Goal: Task Accomplishment & Management: Use online tool/utility

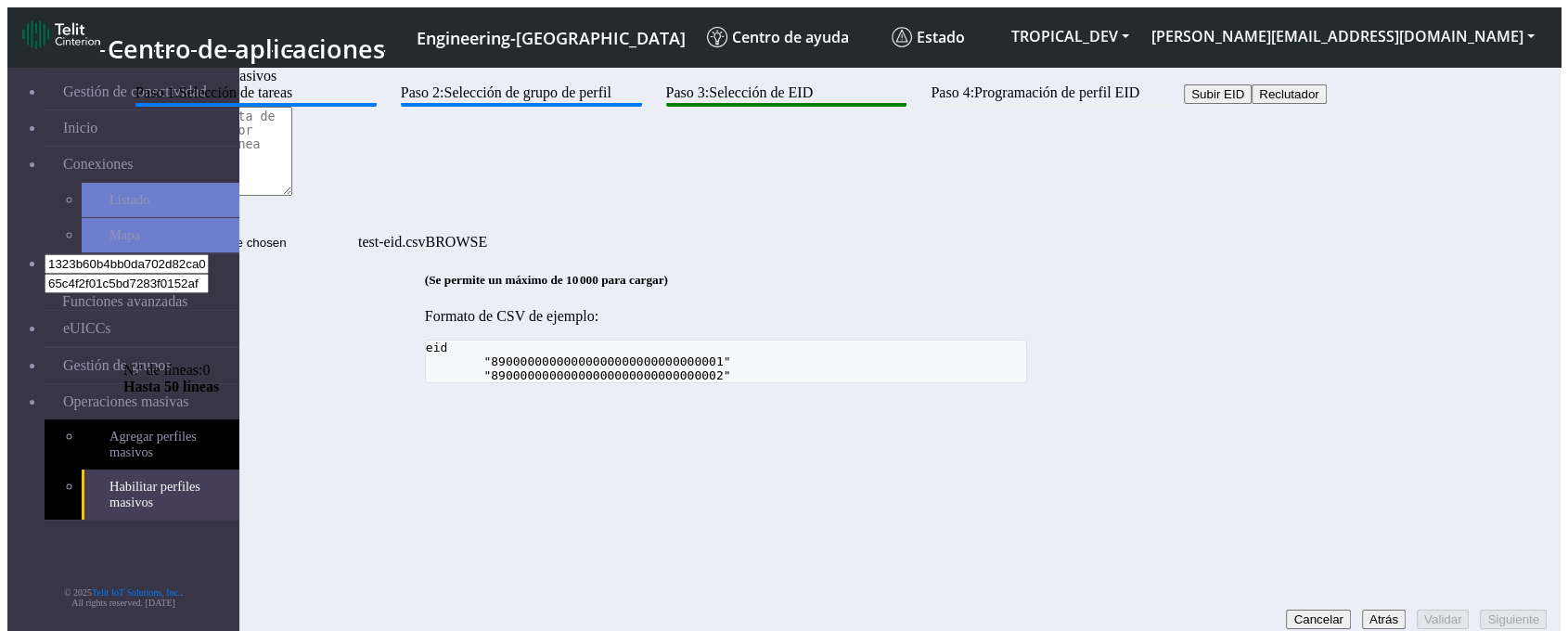
click at [816, 383] on pre "eid "89000000000000000000000000000001" "89000000000000000000000000000002"" at bounding box center [726, 361] width 603 height 44
click at [469, 383] on div "(Se permite un máximo de 10 000 para cargar) Formato de CSV de ejemplo: eid "89…" at bounding box center [726, 327] width 1206 height 111
click at [358, 233] on input "test-eid.csv" at bounding box center [241, 243] width 235 height 20
click at [1251, 104] on button "Reclutador" at bounding box center [1288, 94] width 74 height 20
click at [292, 196] on textarea at bounding box center [208, 151] width 169 height 89
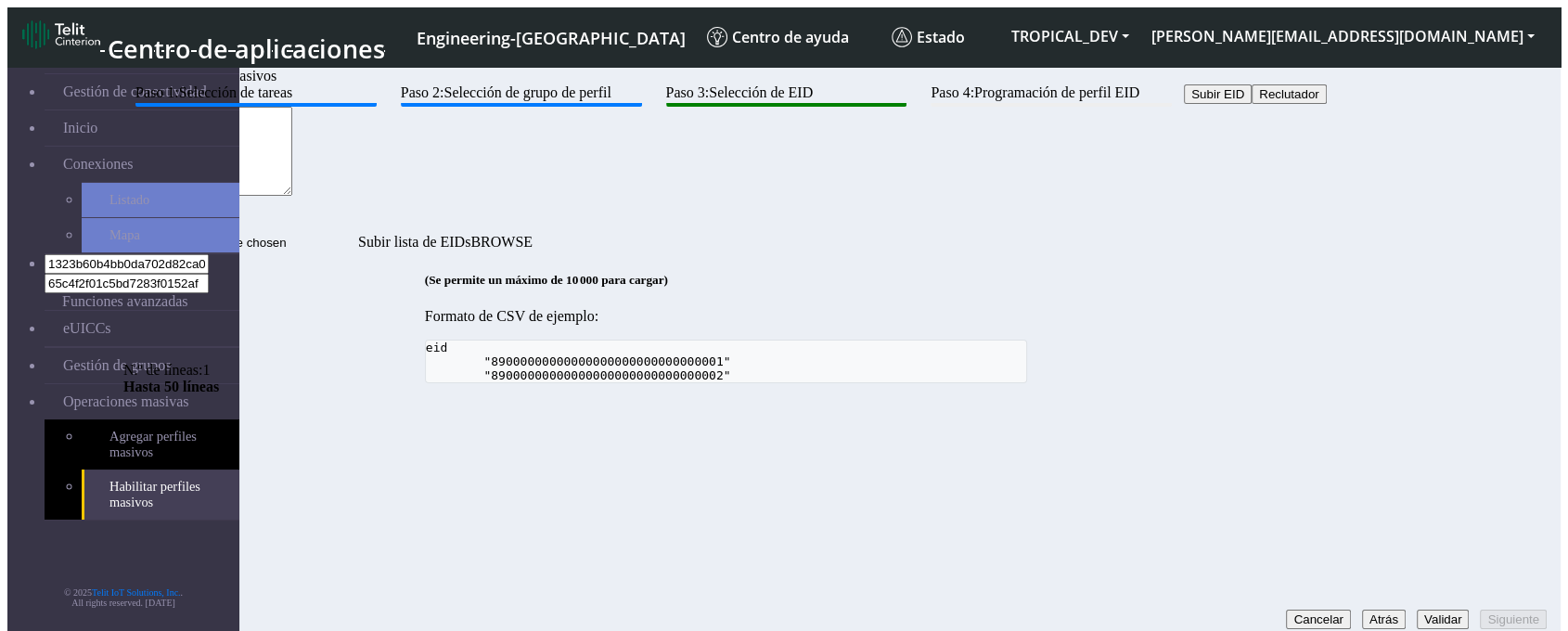
click at [1416, 610] on button "Validar" at bounding box center [1443, 619] width 53 height 20
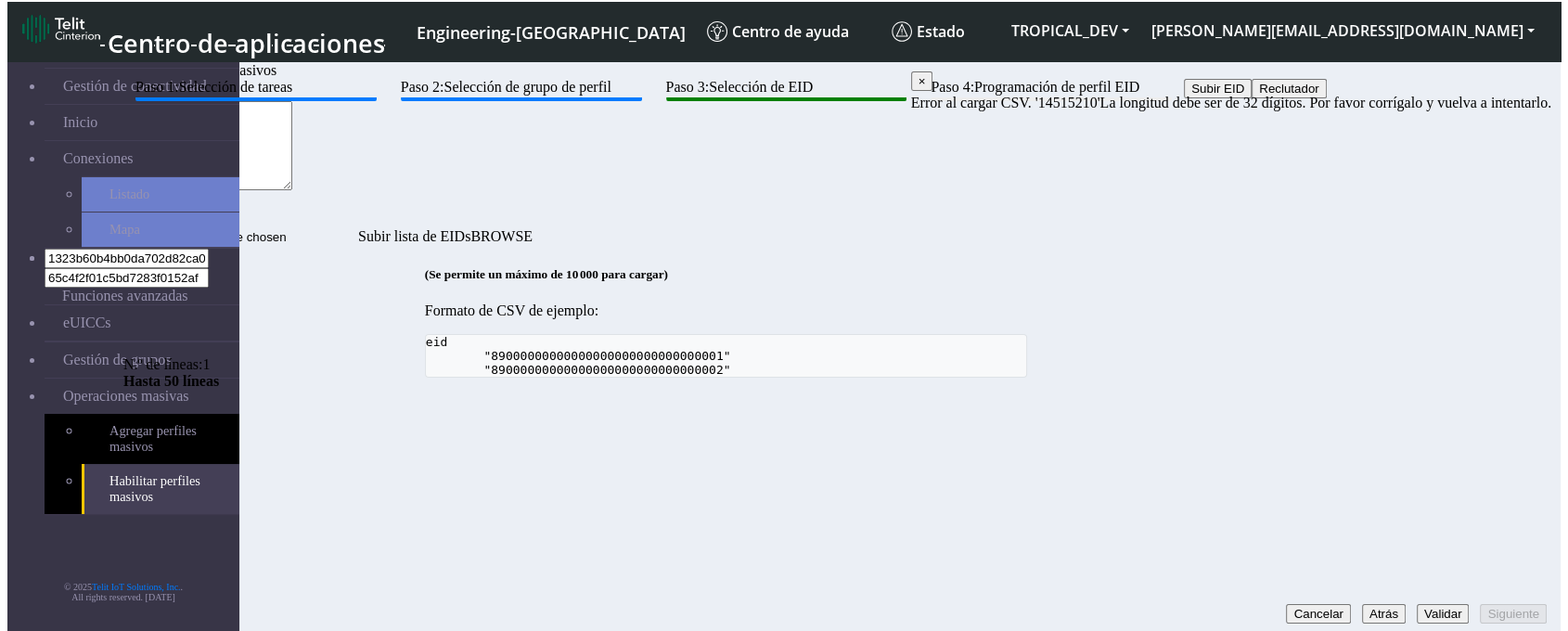
scroll to position [7, 0]
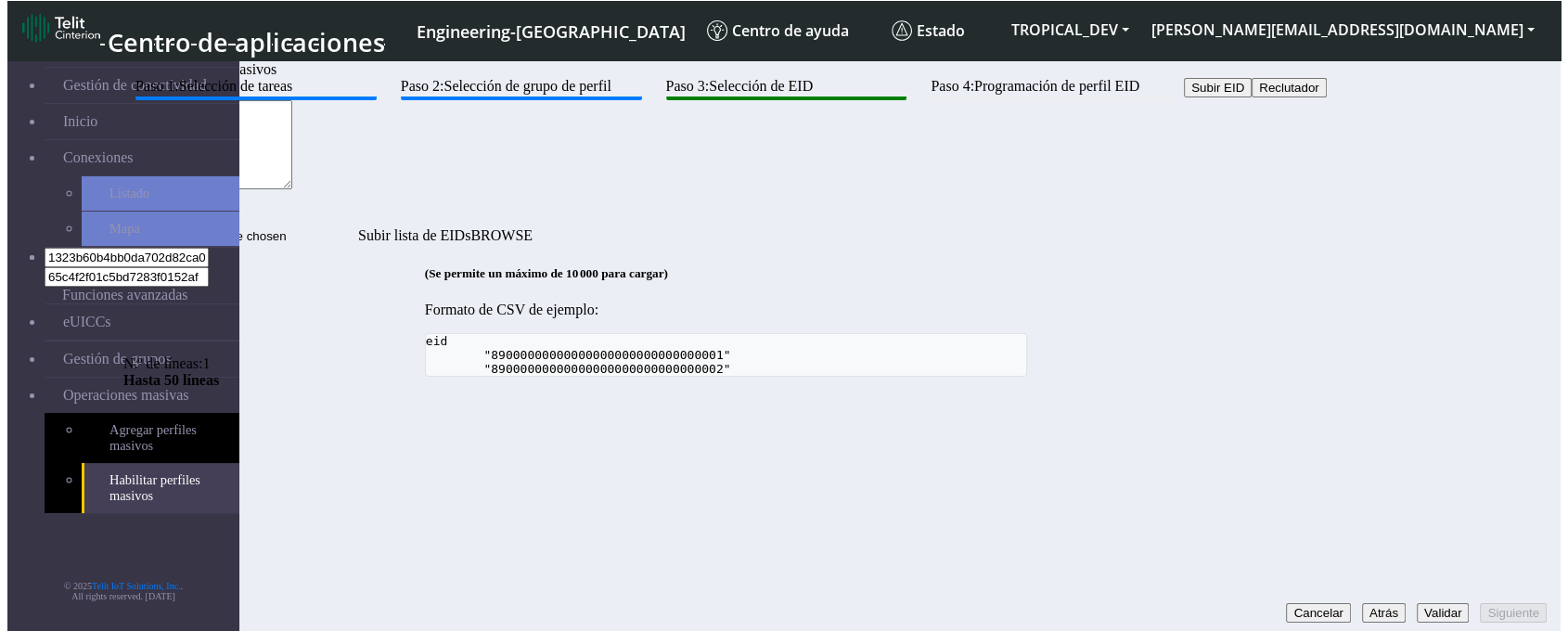
click at [292, 190] on textarea "14515210" at bounding box center [208, 145] width 169 height 89
click at [1416, 603] on button "Validar" at bounding box center [1443, 612] width 53 height 20
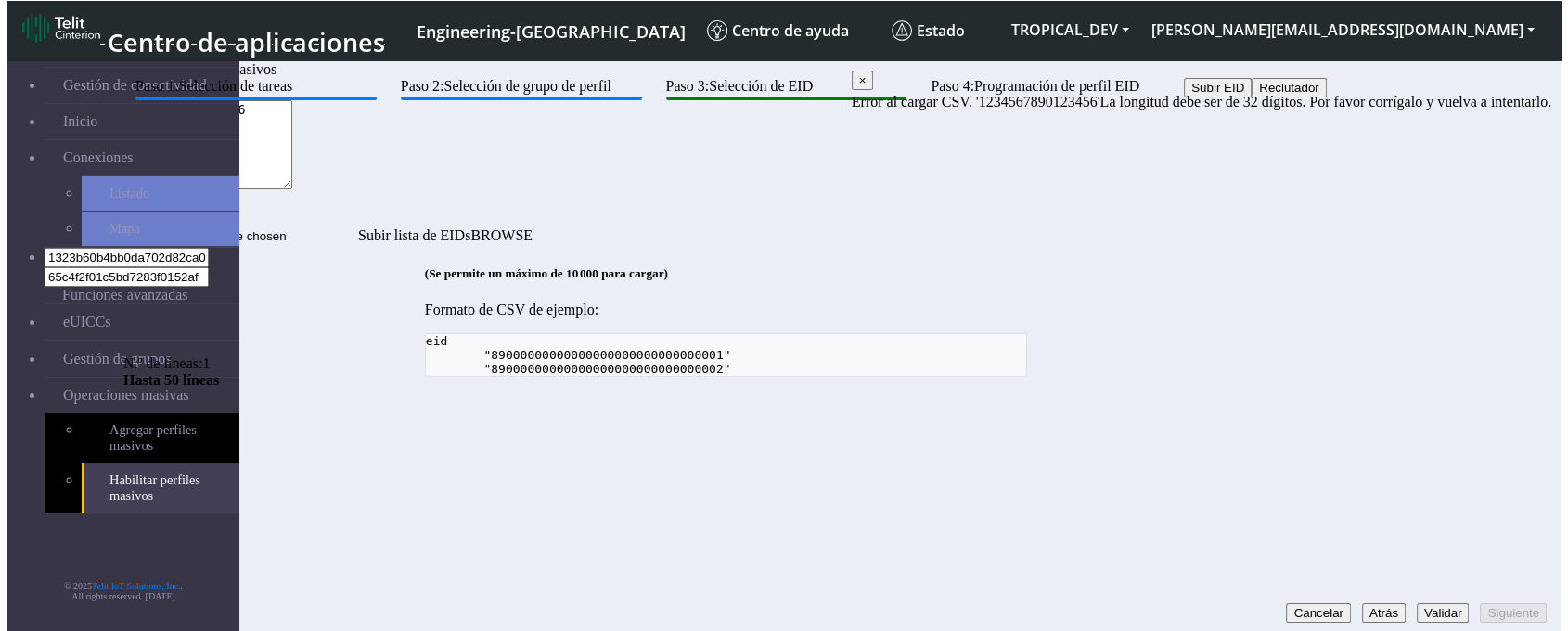
click at [292, 190] on textarea "1234567890123456" at bounding box center [208, 145] width 169 height 89
paste textarea "1234567890123456"
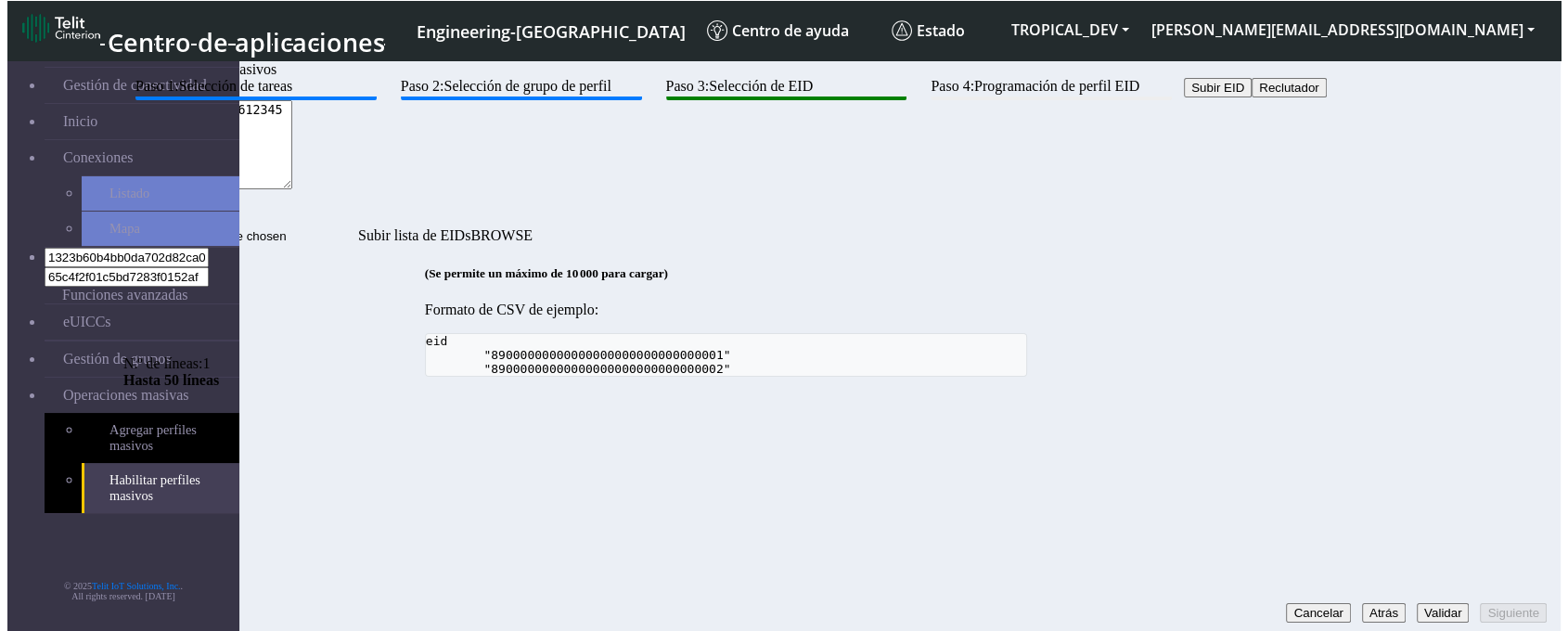
click at [1416, 603] on button "Validar" at bounding box center [1443, 612] width 53 height 20
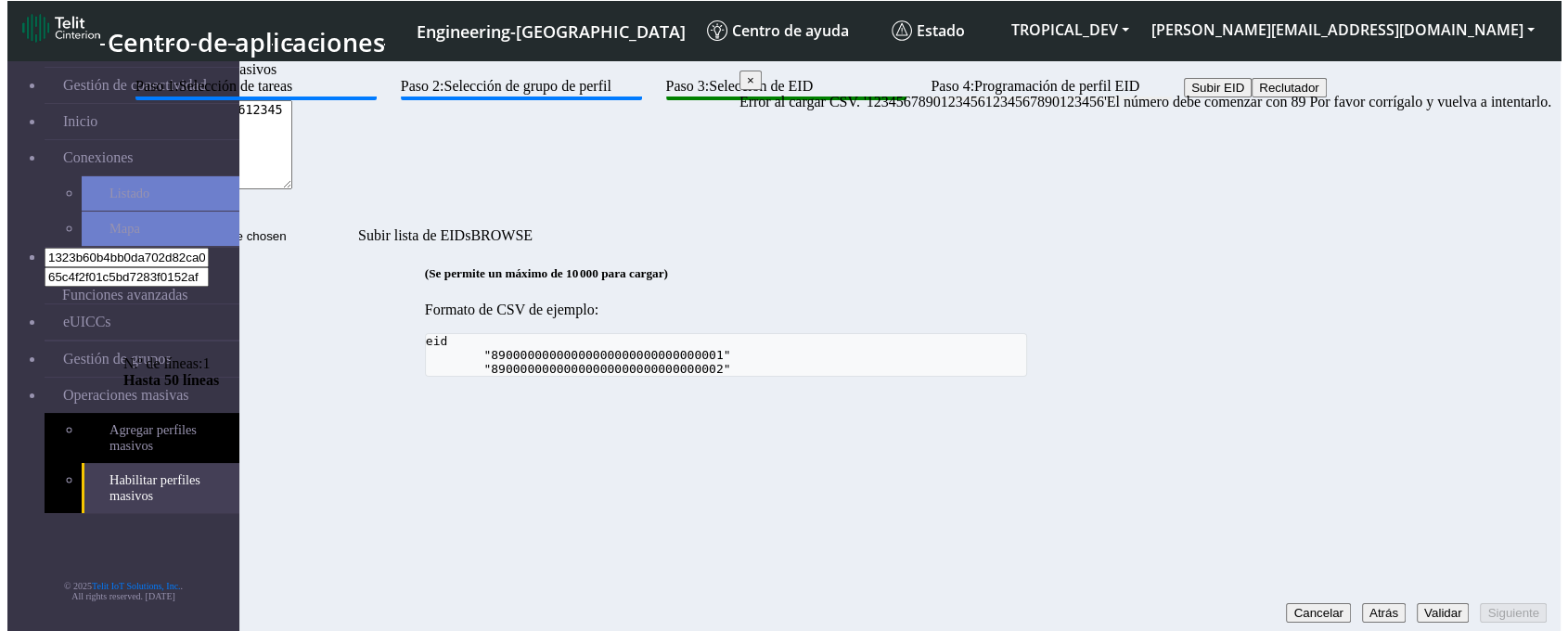
drag, startPoint x: 617, startPoint y: 245, endPoint x: 595, endPoint y: 240, distance: 22.6
click at [292, 190] on textarea "12345678901234561234567890123456" at bounding box center [208, 145] width 169 height 89
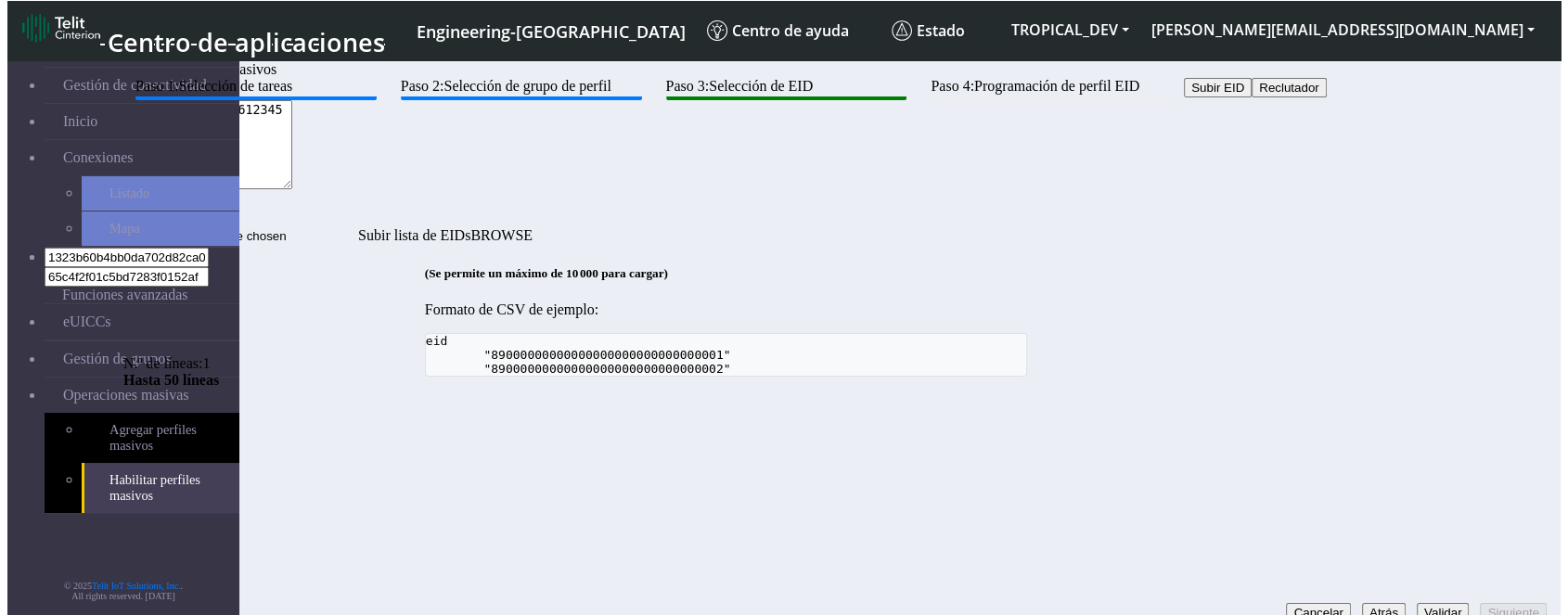
click at [1416, 603] on button "Validar" at bounding box center [1443, 612] width 53 height 20
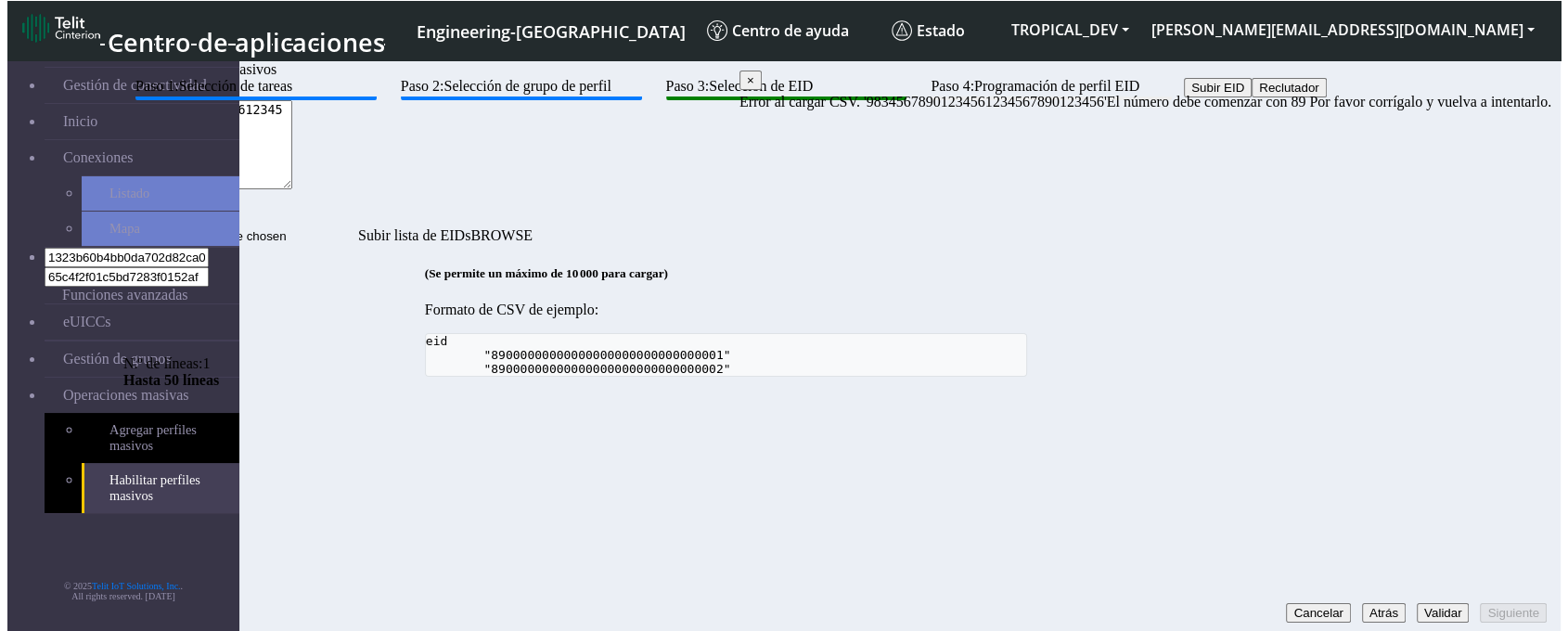
click at [292, 190] on textarea "98345678901234561234567890123456" at bounding box center [208, 145] width 169 height 89
type textarea "89345678901234561234567890123456"
click at [1416, 603] on button "Validar" at bounding box center [1443, 612] width 53 height 20
click at [987, 376] on div "Paso 1: Selección de tareas Paso 2: Selección de grupo de perfil Paso 3: Selecc…" at bounding box center [726, 227] width 1206 height 298
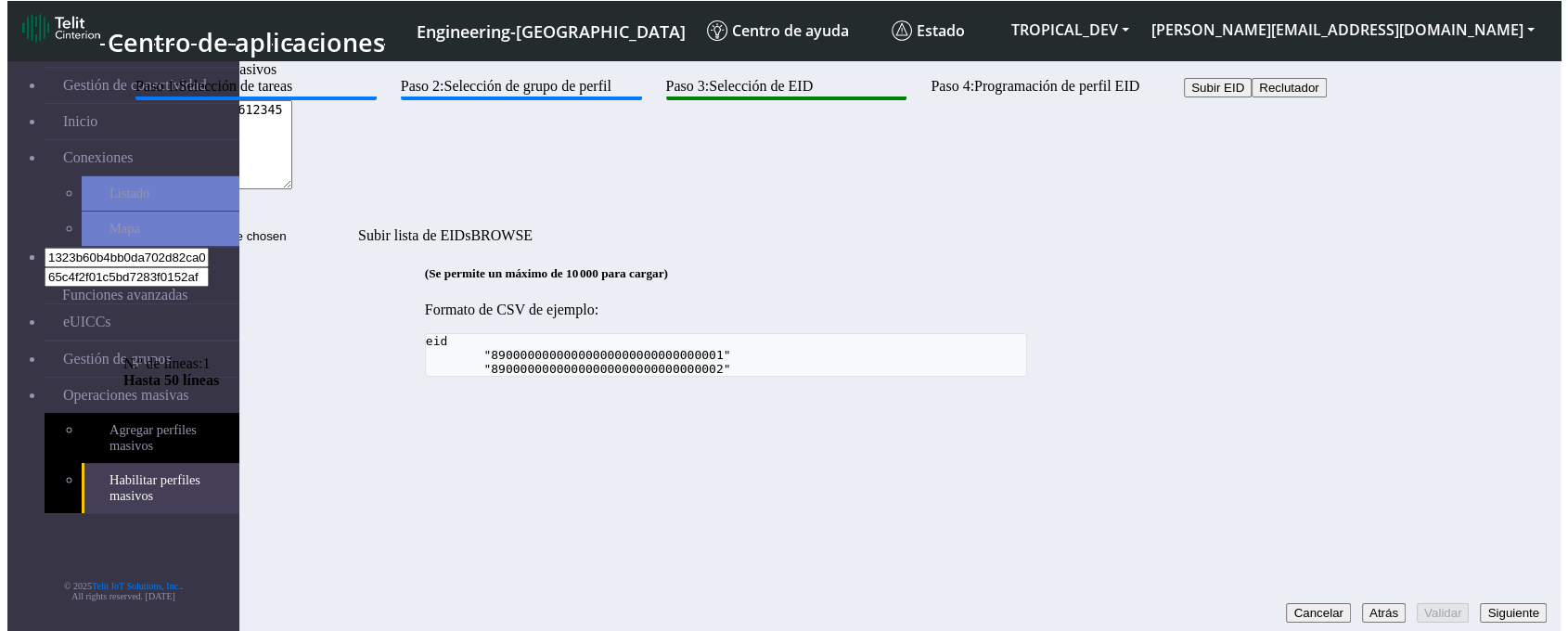
click at [1004, 376] on div "Paso 1: Selección de tareas Paso 2: Selección de grupo de perfil Paso 3: Selecc…" at bounding box center [726, 227] width 1206 height 298
click at [609, 376] on div "Paso 1: Selección de tareas Paso 2: Selección de grupo de perfil Paso 3: Selecc…" at bounding box center [726, 227] width 1206 height 298
click at [1508, 603] on button "Siguiente" at bounding box center [1513, 612] width 67 height 20
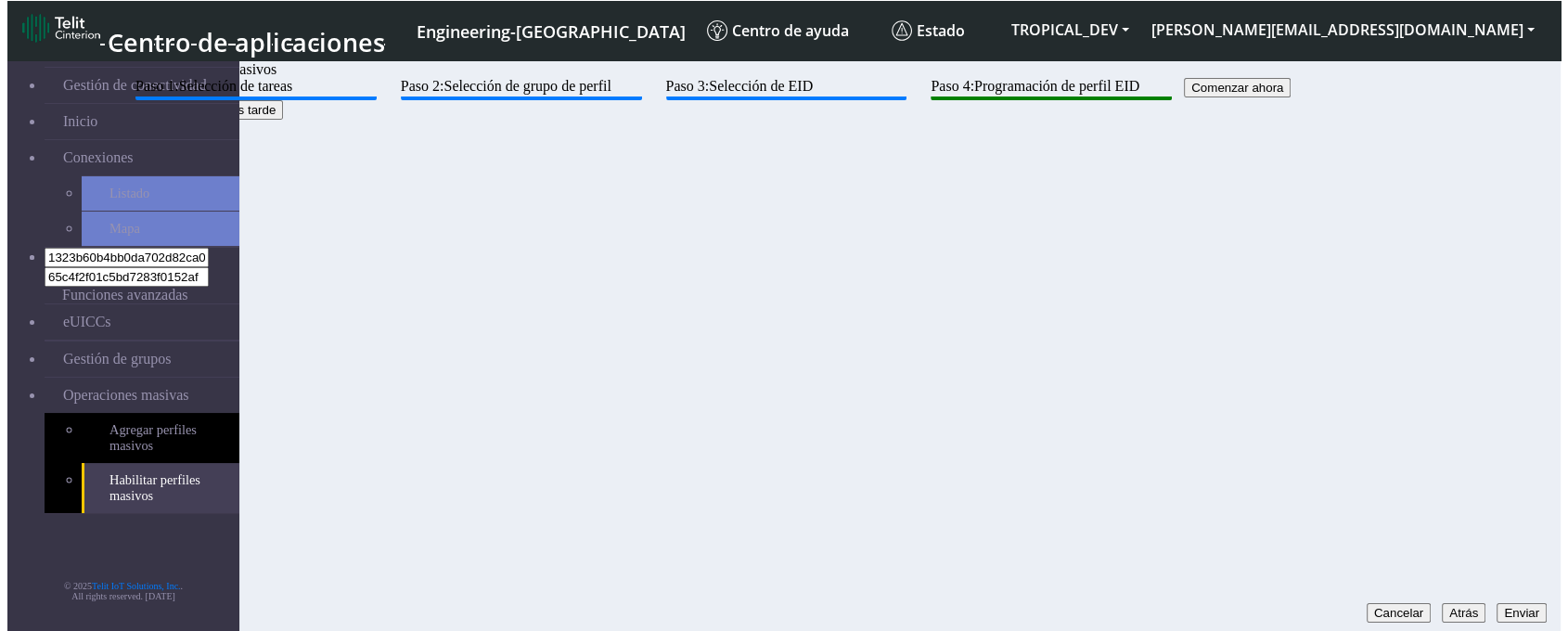
click at [283, 120] on button "Programar para más tarde" at bounding box center [204, 110] width 160 height 20
click at [193, 157] on img "button" at bounding box center [162, 150] width 62 height 15
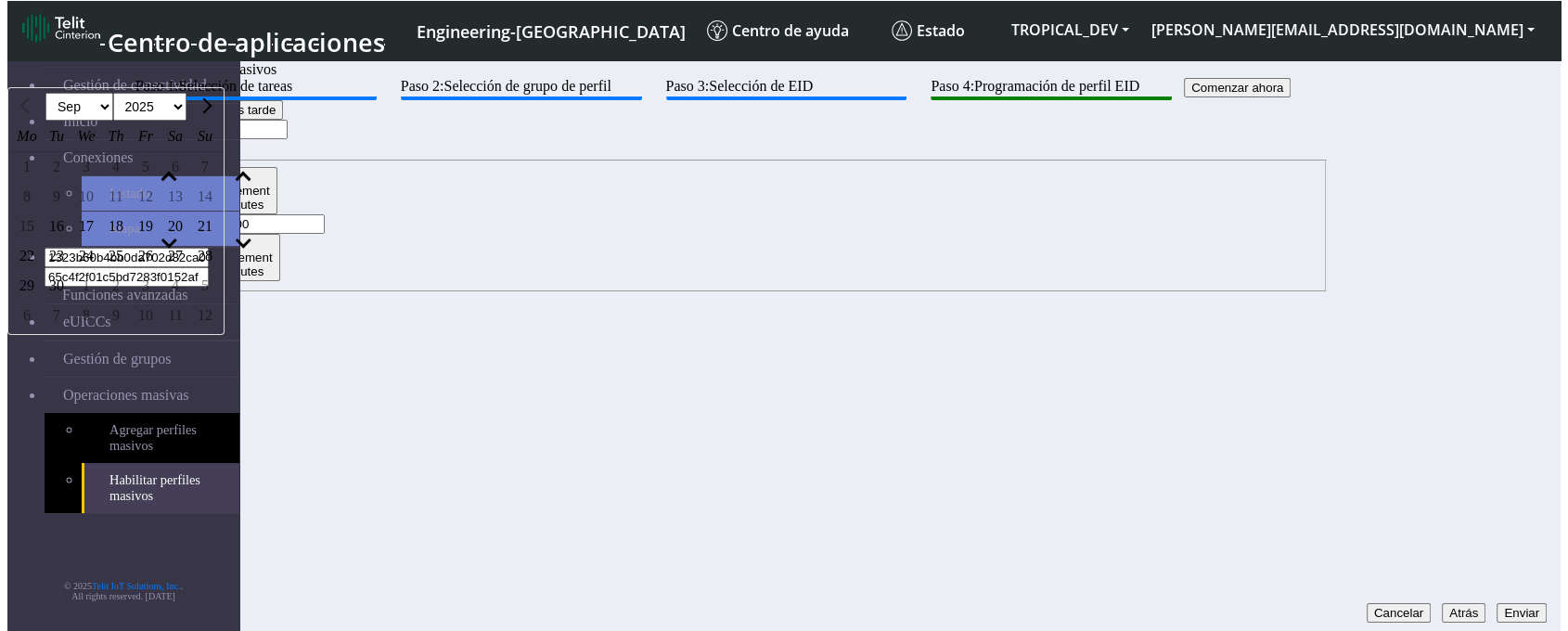
click at [72, 242] on div "16" at bounding box center [57, 227] width 30 height 30
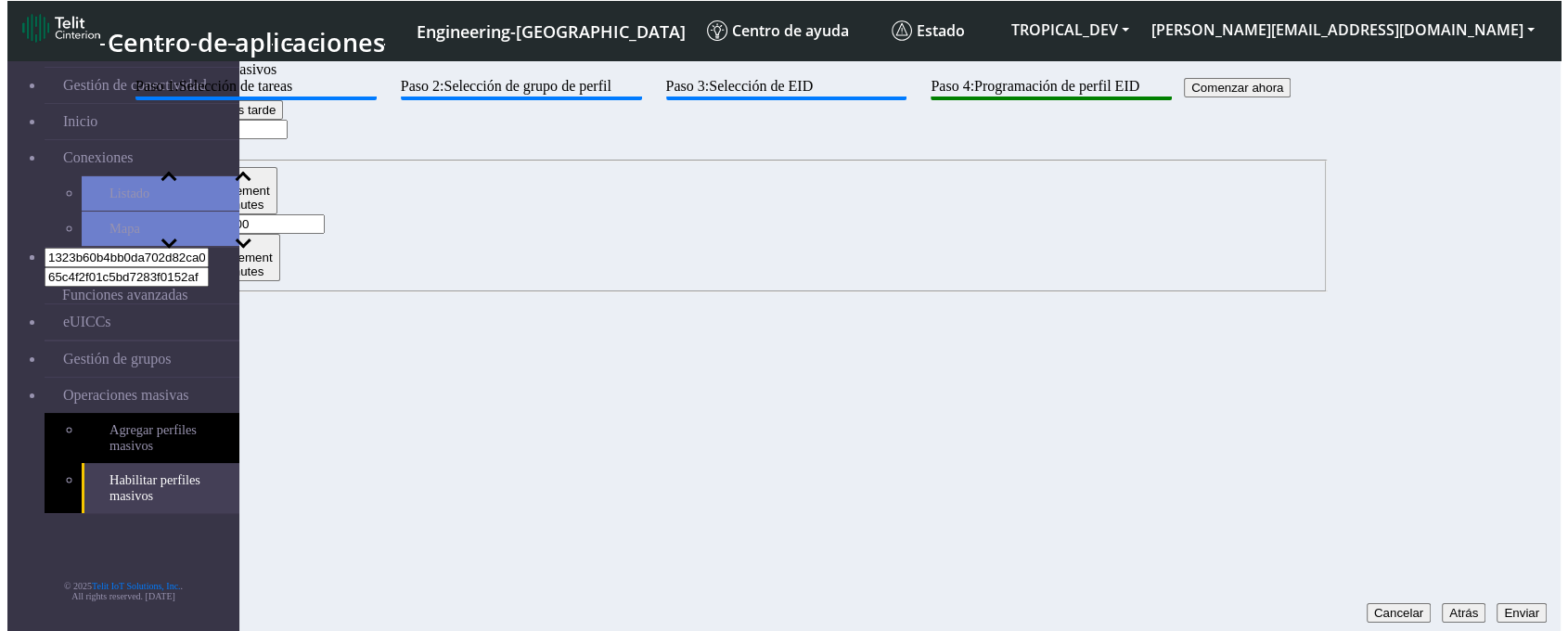
type input "2025-09-16"
click at [1496, 603] on button "Enviar" at bounding box center [1522, 612] width 50 height 20
click at [203, 172] on button "Increment hours" at bounding box center [167, 191] width 70 height 47
type input "01"
click at [1328, 292] on div "Paso 1: Selección de tareas Paso 2: Selección de grupo de perfil Paso 3: Selecc…" at bounding box center [726, 185] width 1206 height 215
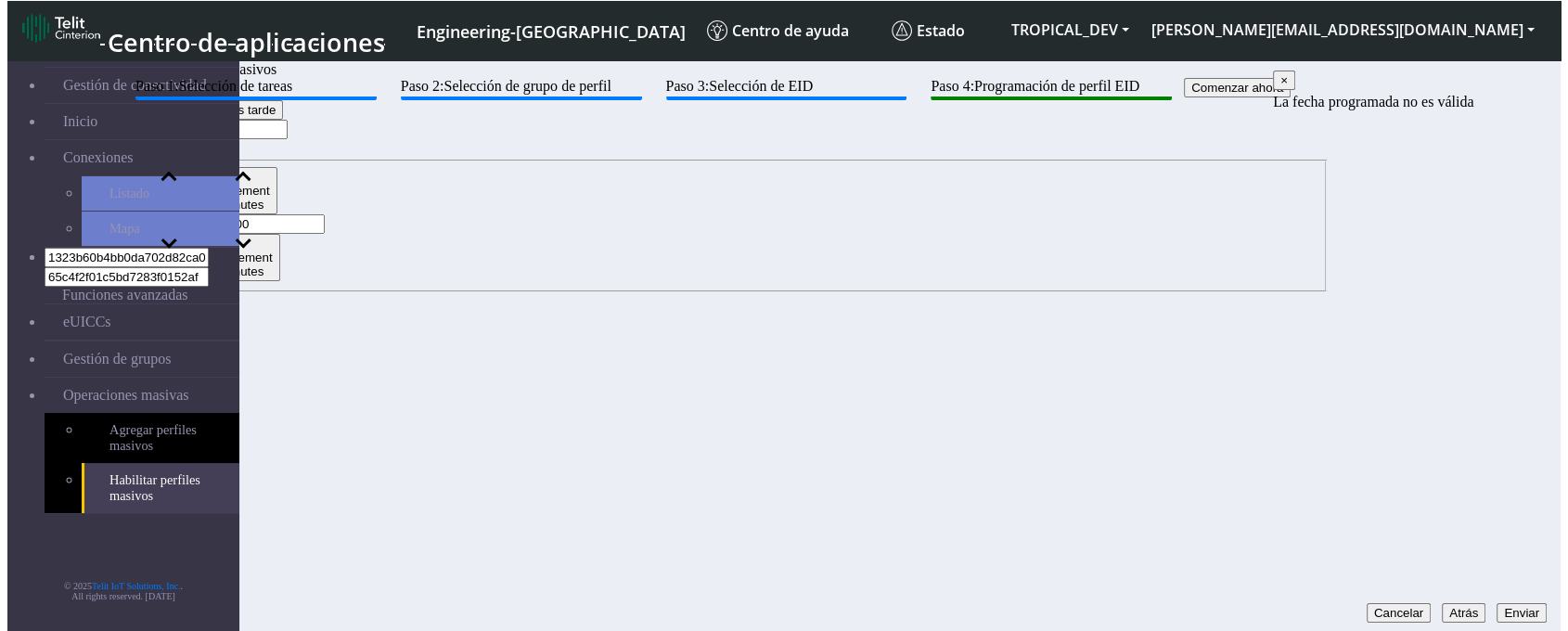
click at [1497, 603] on button "Enviar" at bounding box center [1522, 612] width 50 height 20
click at [1328, 266] on app-eid-profile-scheduler "Comenzar ahora Programar para más tarde 2025-09-16 Increment hours 01 Decrement…" at bounding box center [726, 185] width 1206 height 215
click at [247, 173] on span "button" at bounding box center [243, 177] width 11 height 14
type input "01"
click at [1516, 603] on button "Enviar" at bounding box center [1522, 612] width 50 height 20
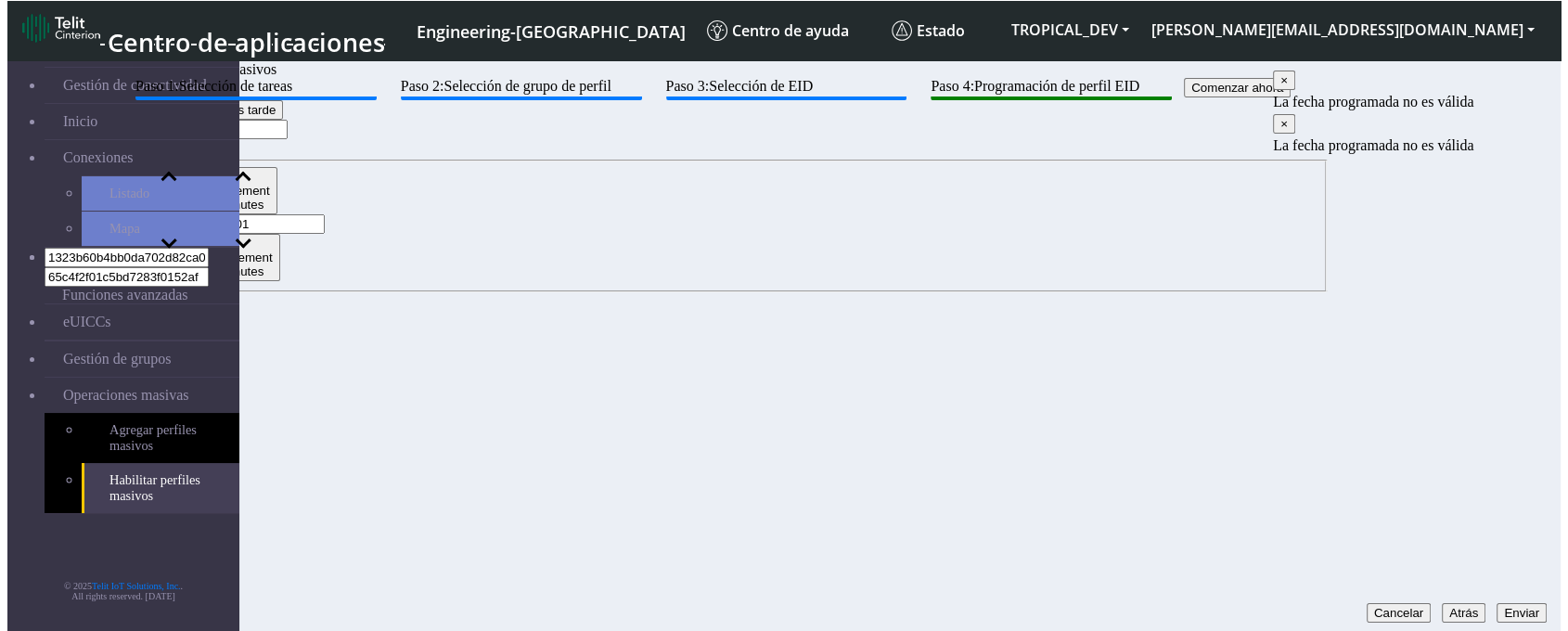
click at [1328, 292] on div "Paso 1: Selección de tareas Paso 2: Selección de grupo de perfil Paso 3: Selecc…" at bounding box center [726, 185] width 1206 height 215
drag, startPoint x: 312, startPoint y: 174, endPoint x: 312, endPoint y: 163, distance: 11.0
click at [1184, 98] on button "Comenzar ahora" at bounding box center [1237, 87] width 107 height 20
click at [1513, 603] on button "Enviar" at bounding box center [1522, 612] width 50 height 20
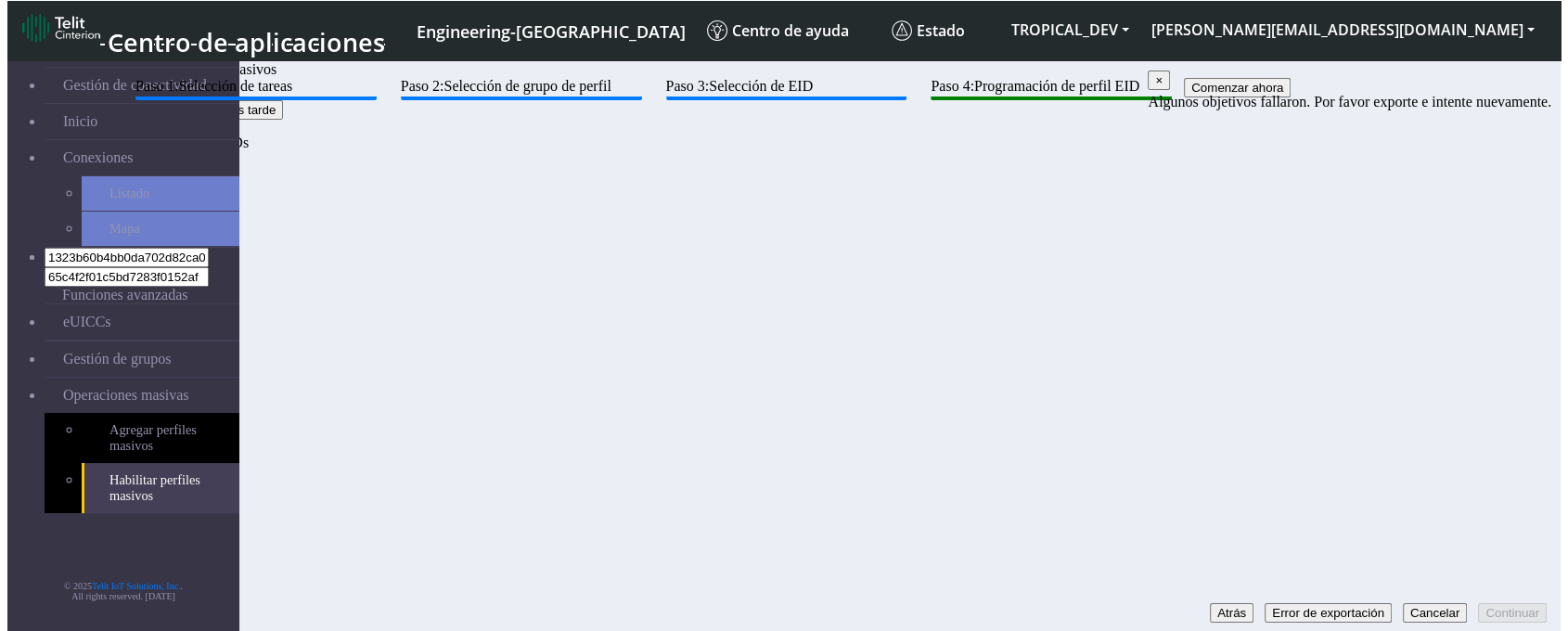
click at [747, 215] on div "Paso 1: Selección de tareas Paso 2: Selección de grupo de perfil Paso 3: Selecc…" at bounding box center [726, 146] width 1206 height 137
click at [152, 413] on link "Agregar perfiles masivos" at bounding box center [161, 438] width 158 height 50
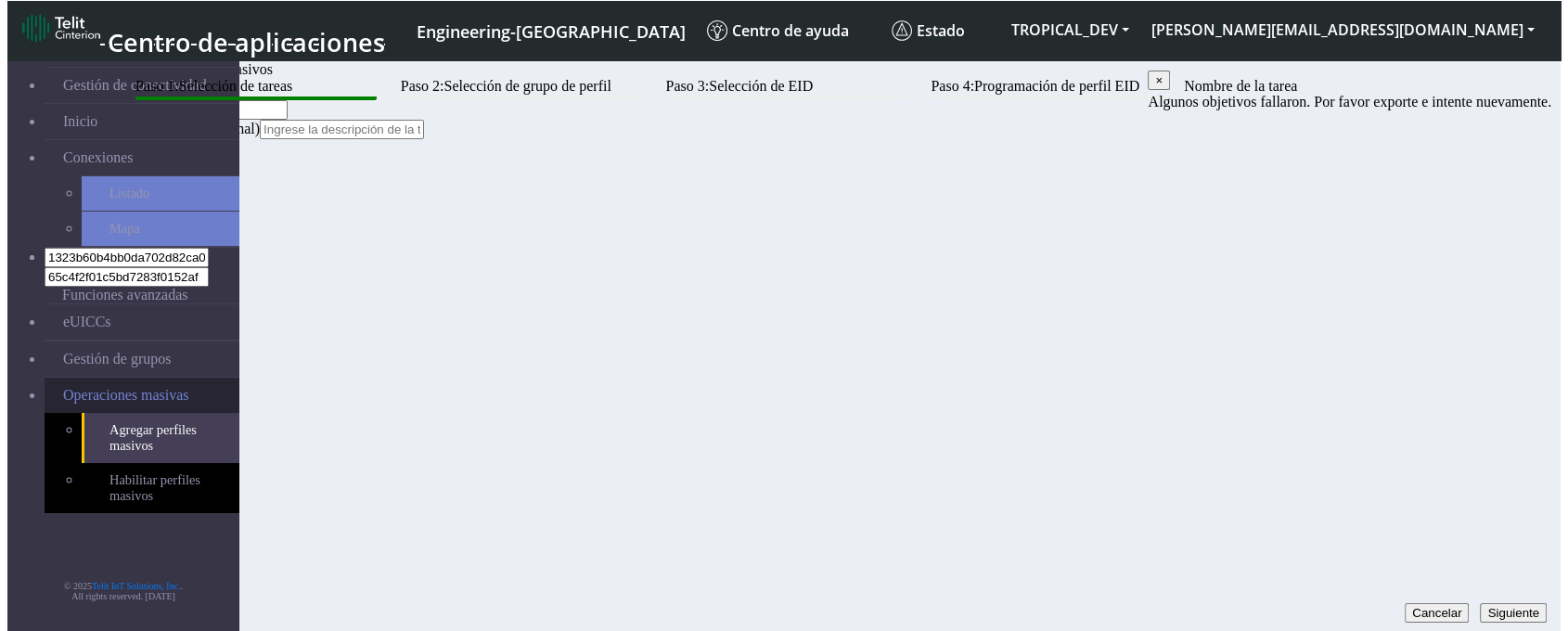
click at [143, 387] on span "Operaciones masivas" at bounding box center [126, 395] width 126 height 17
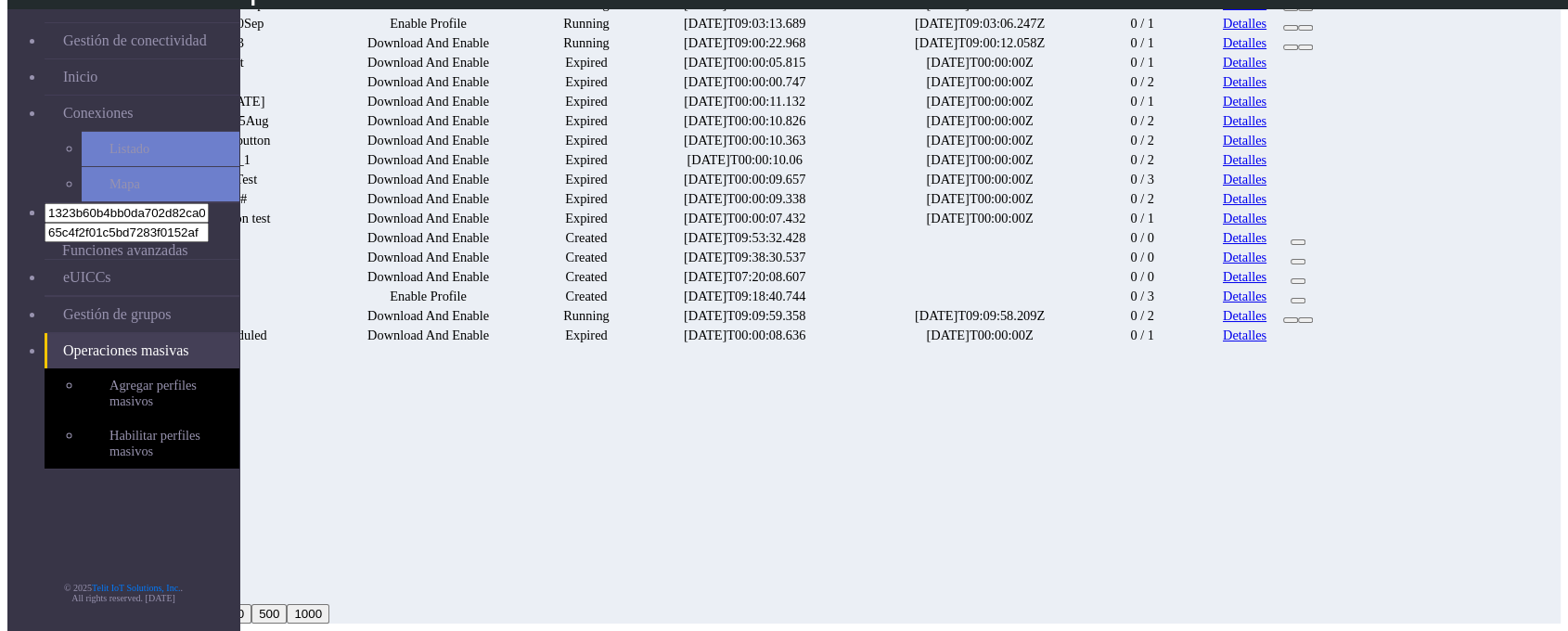
scroll to position [644, 0]
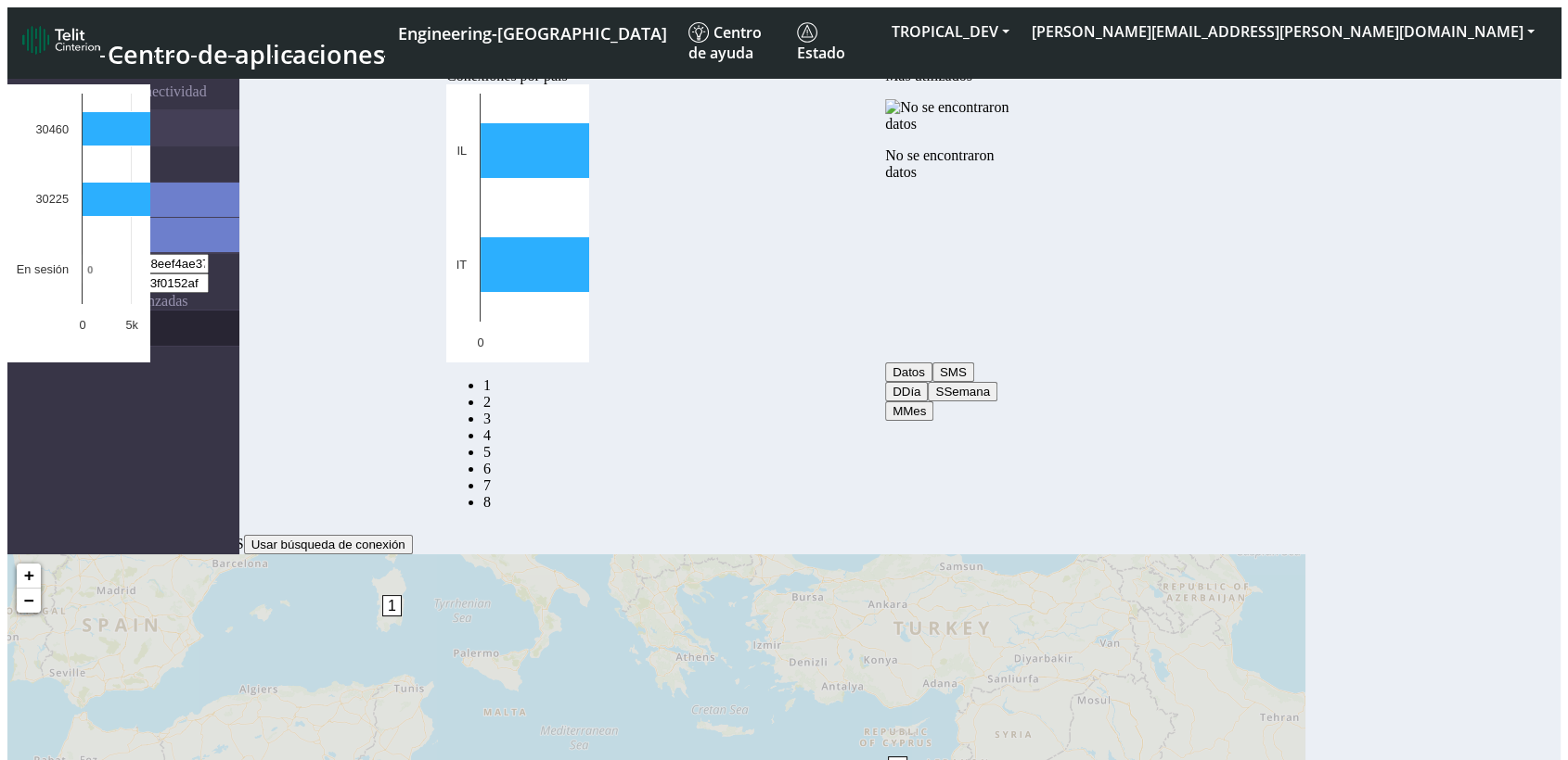
click at [59, 310] on link "eUICCs" at bounding box center [142, 328] width 195 height 35
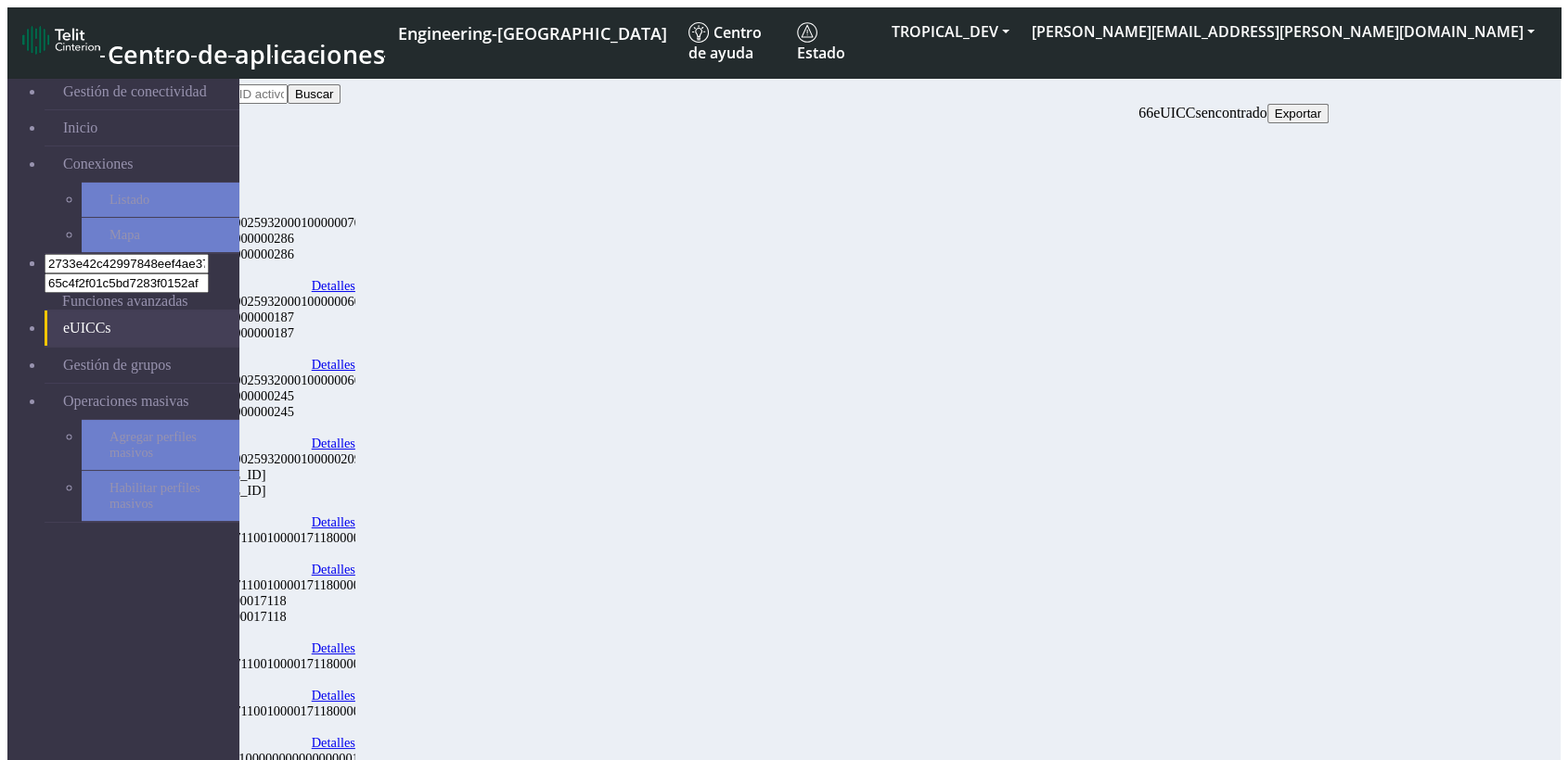
click at [340, 93] on button "Buscar" at bounding box center [313, 94] width 53 height 20
click at [1321, 107] on span "Exportar" at bounding box center [1298, 113] width 46 height 14
click at [355, 357] on link "Detalles" at bounding box center [333, 364] width 44 height 16
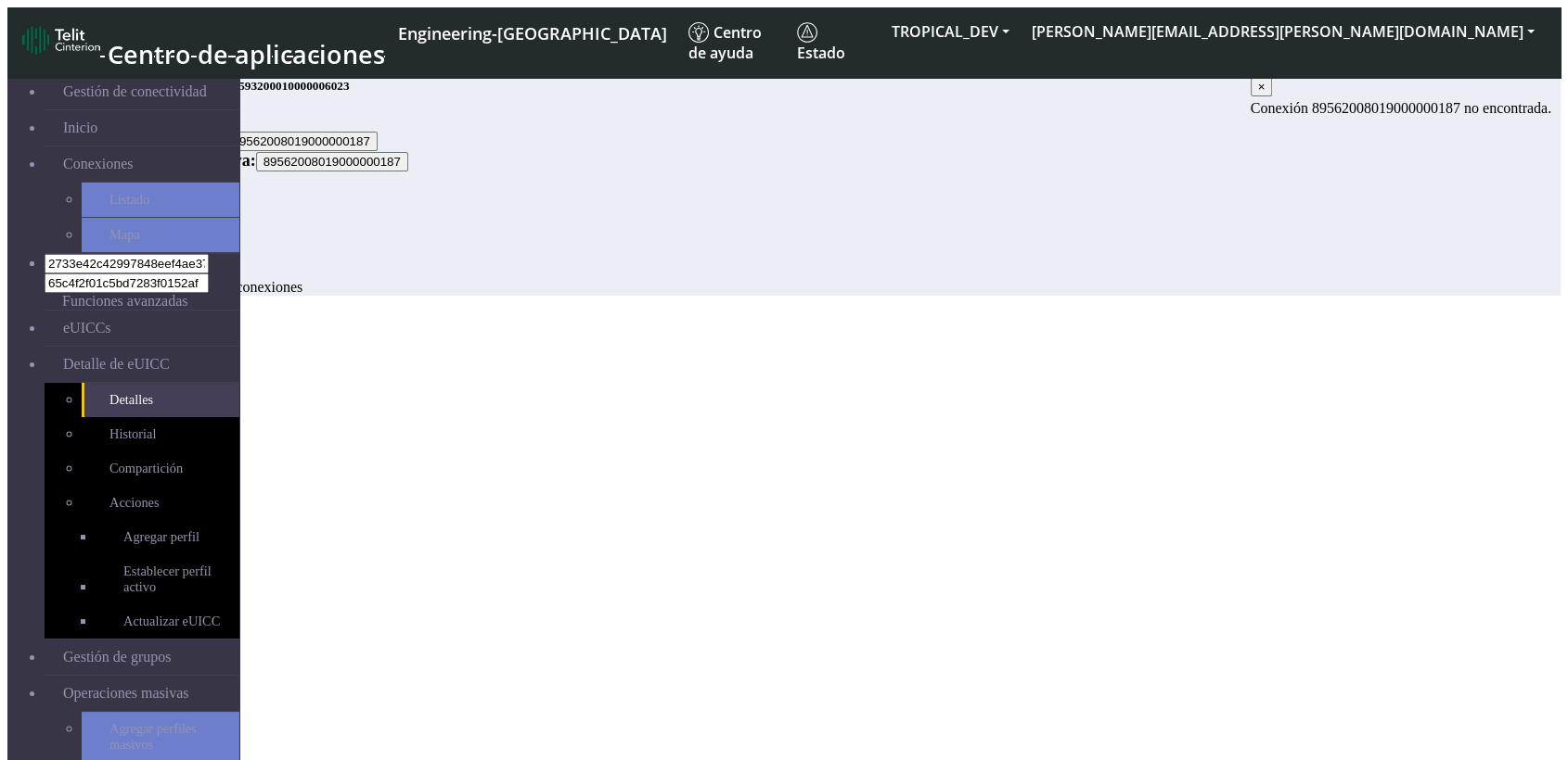
click at [1117, 251] on div "SMS: 0" at bounding box center [715, 255] width 1182 height 17
click at [986, 295] on div "No se encontraron conexiones" at bounding box center [715, 287] width 1182 height 17
click at [108, 417] on link "Historial" at bounding box center [161, 434] width 158 height 34
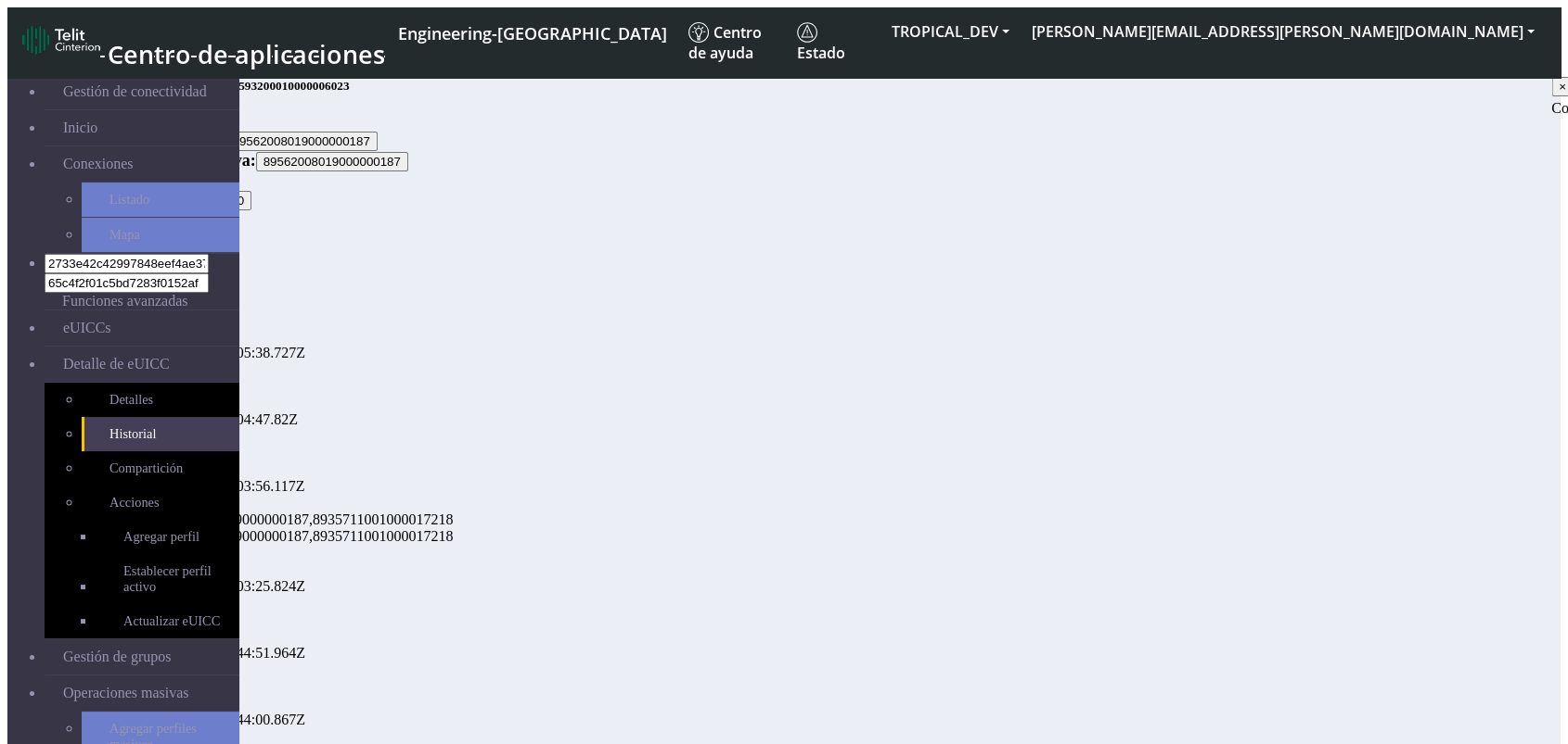
click at [185, 211] on button "Exportar" at bounding box center [154, 220] width 61 height 20
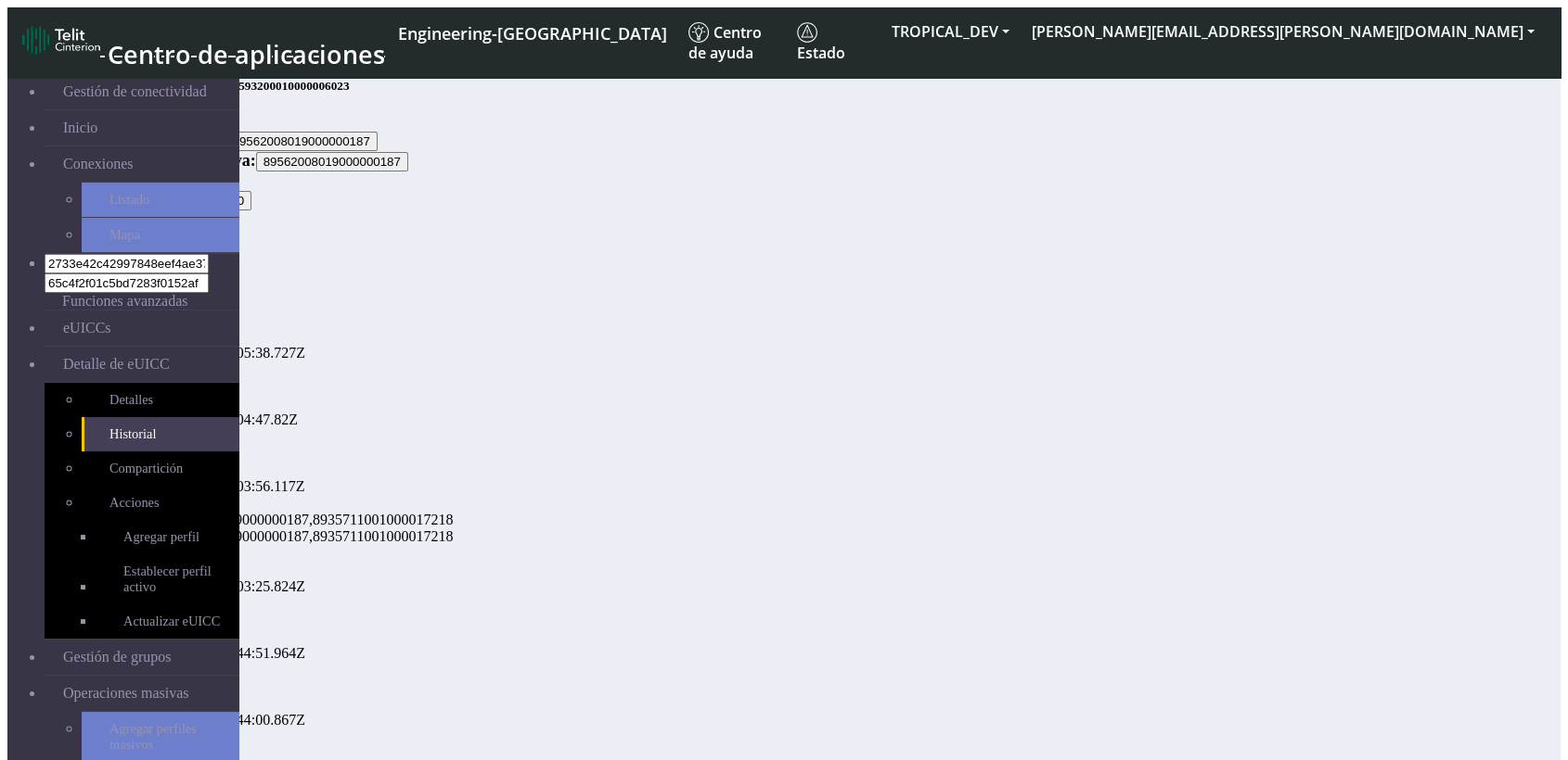
click at [361, 345] on div "[DATE]T06:05:38.727Z" at bounding box center [733, 353] width 1145 height 17
click at [489, 345] on li "[DATE]T06:05:38.727Z REFRESH failure SYSTEM" at bounding box center [733, 378] width 1145 height 67
click at [1216, 445] on div "failure" at bounding box center [733, 453] width 1145 height 17
drag, startPoint x: 942, startPoint y: 486, endPoint x: 924, endPoint y: 475, distance: 21.1
click at [937, 646] on li "[DATE]T08:44:51.964Z REFRESH failure SYSTEM" at bounding box center [733, 679] width 1145 height 67
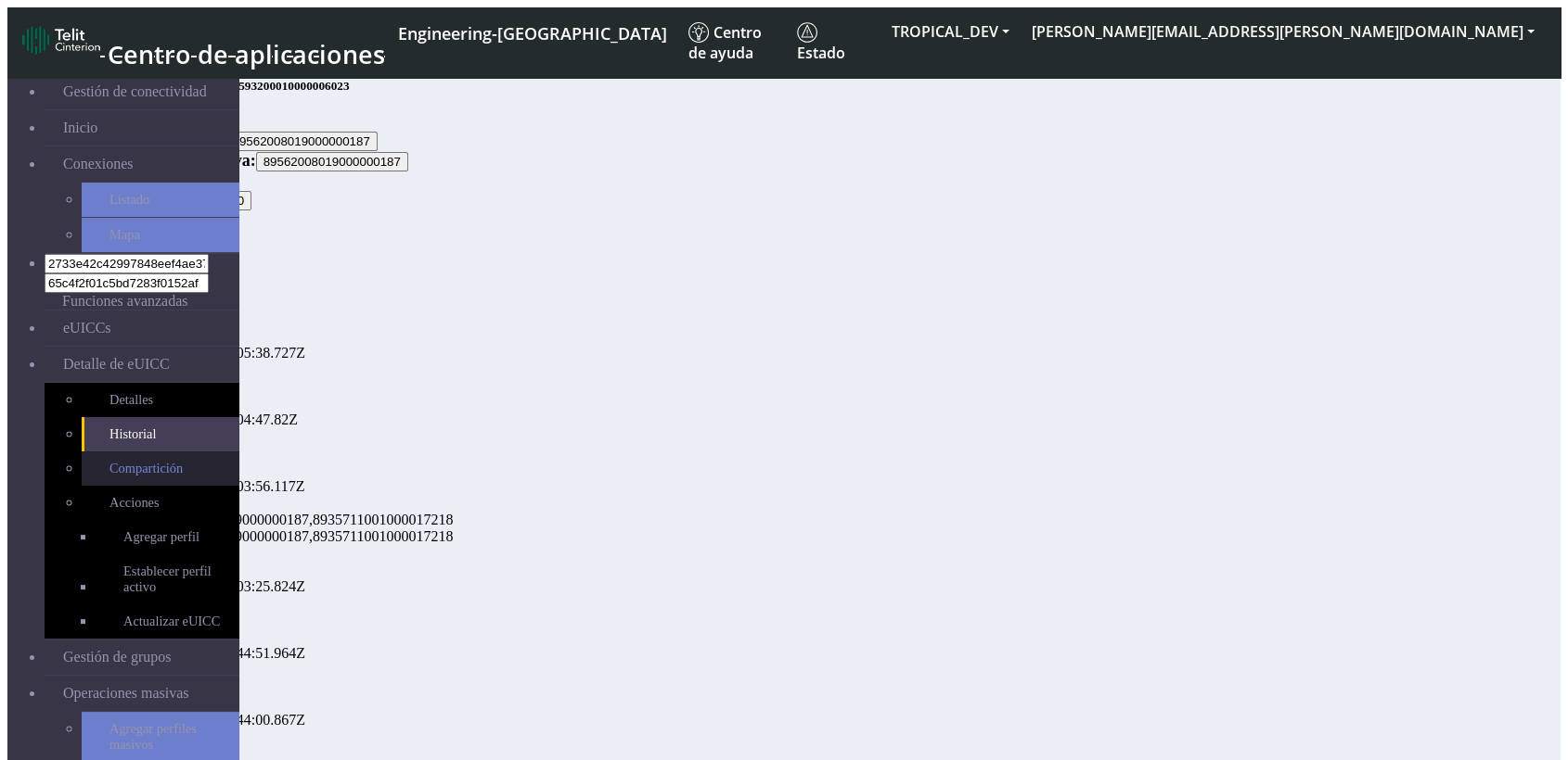
click at [140, 452] on link "Compartición" at bounding box center [161, 468] width 158 height 34
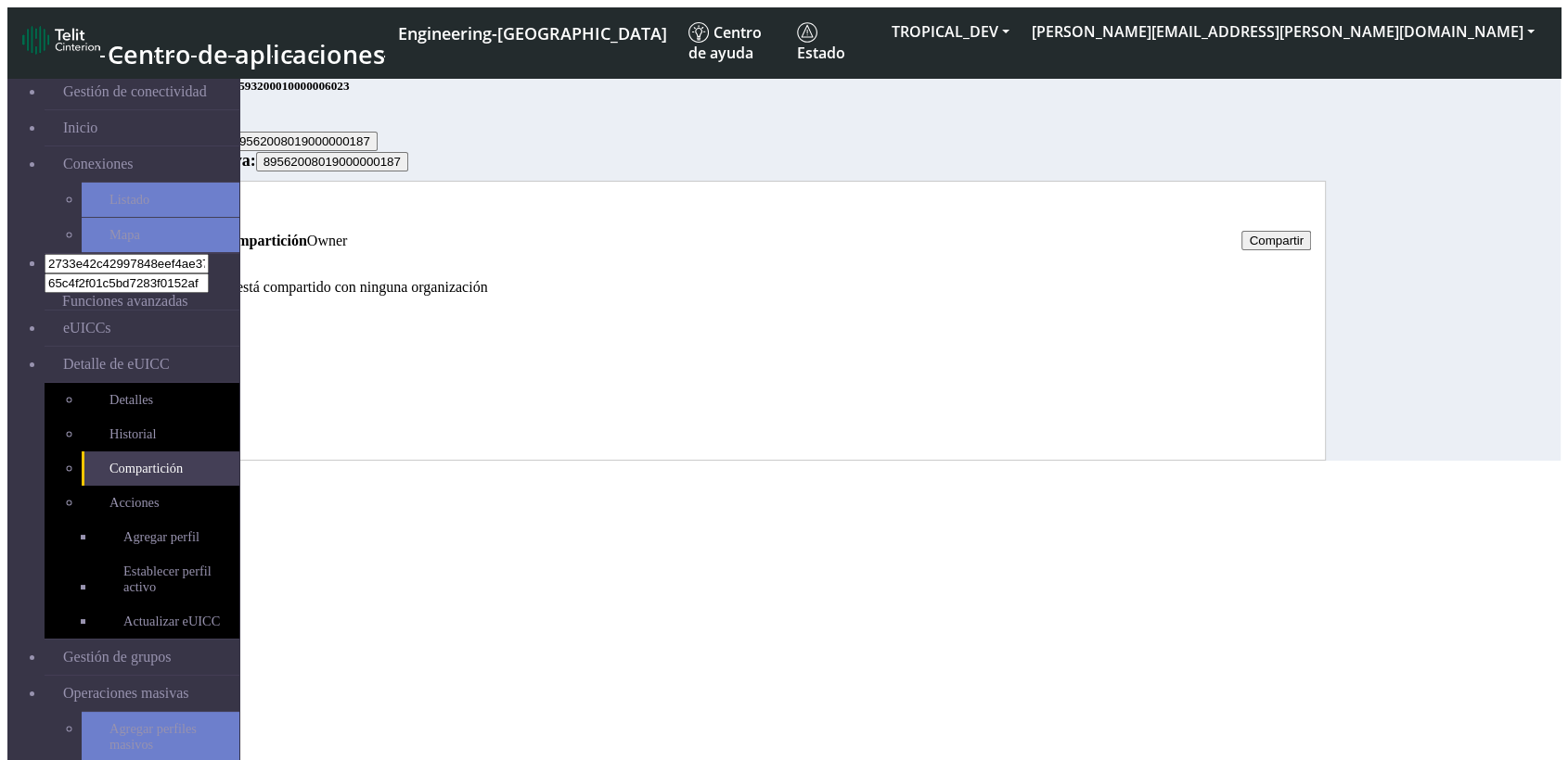
click at [236, 216] on link "Historial" at bounding box center [210, 208] width 52 height 16
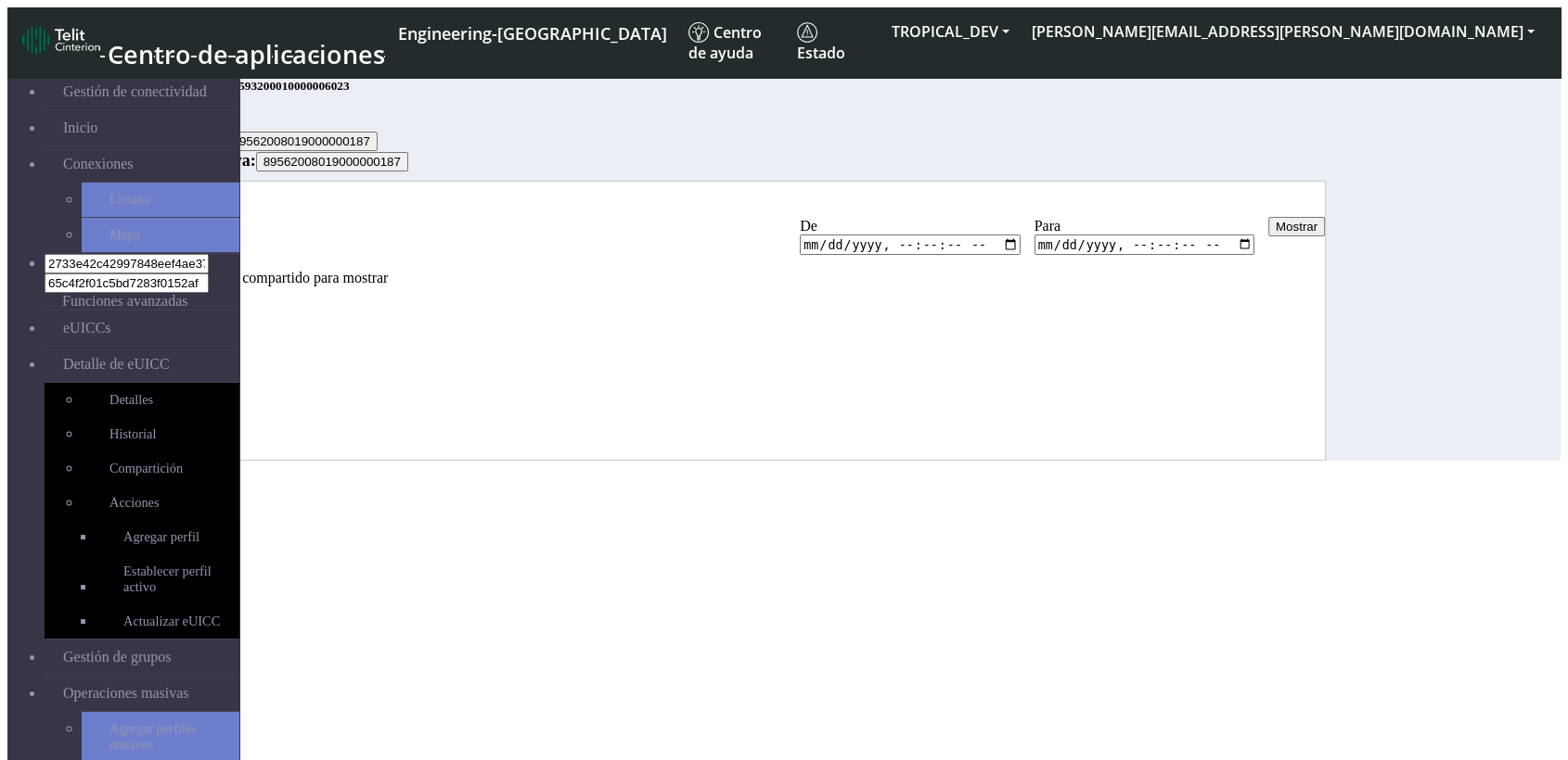
click at [1324, 237] on button "Mostrar" at bounding box center [1296, 227] width 57 height 20
click at [123, 452] on link "Compartición" at bounding box center [161, 468] width 158 height 34
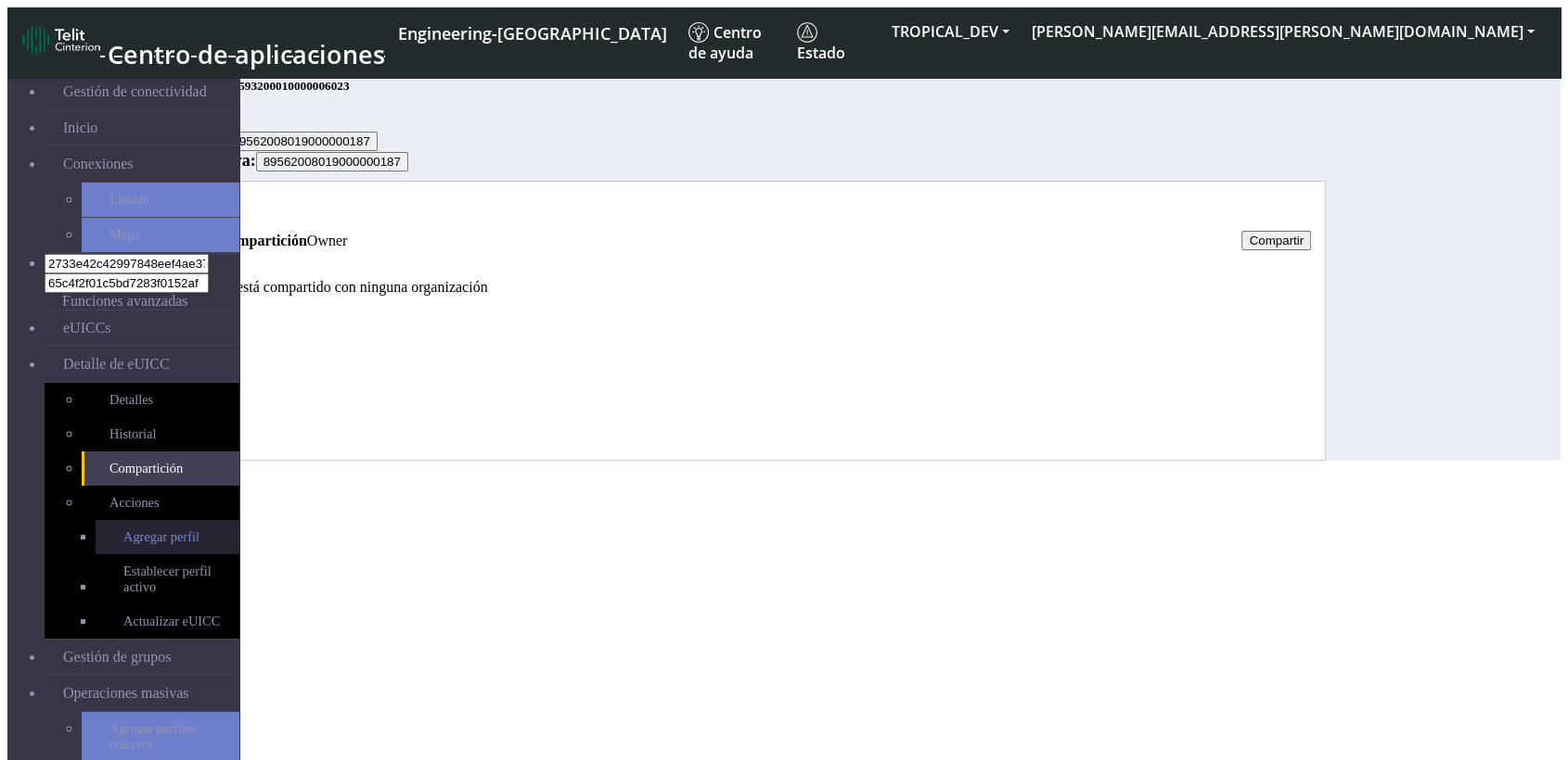
click at [138, 530] on span "Agregar perfil" at bounding box center [162, 537] width 76 height 16
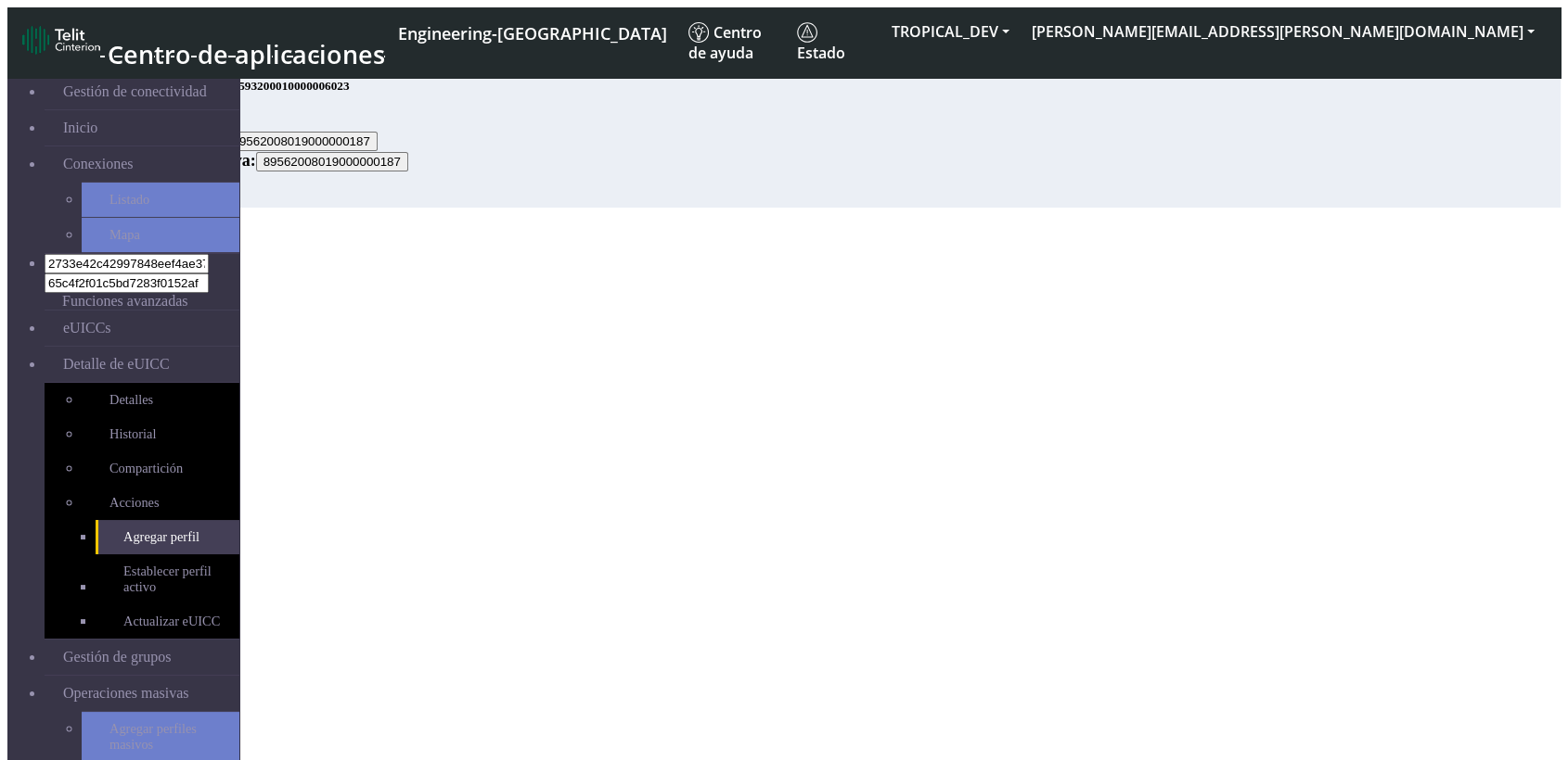
click at [209, 208] on button "Obtener lista" at bounding box center [166, 198] width 86 height 20
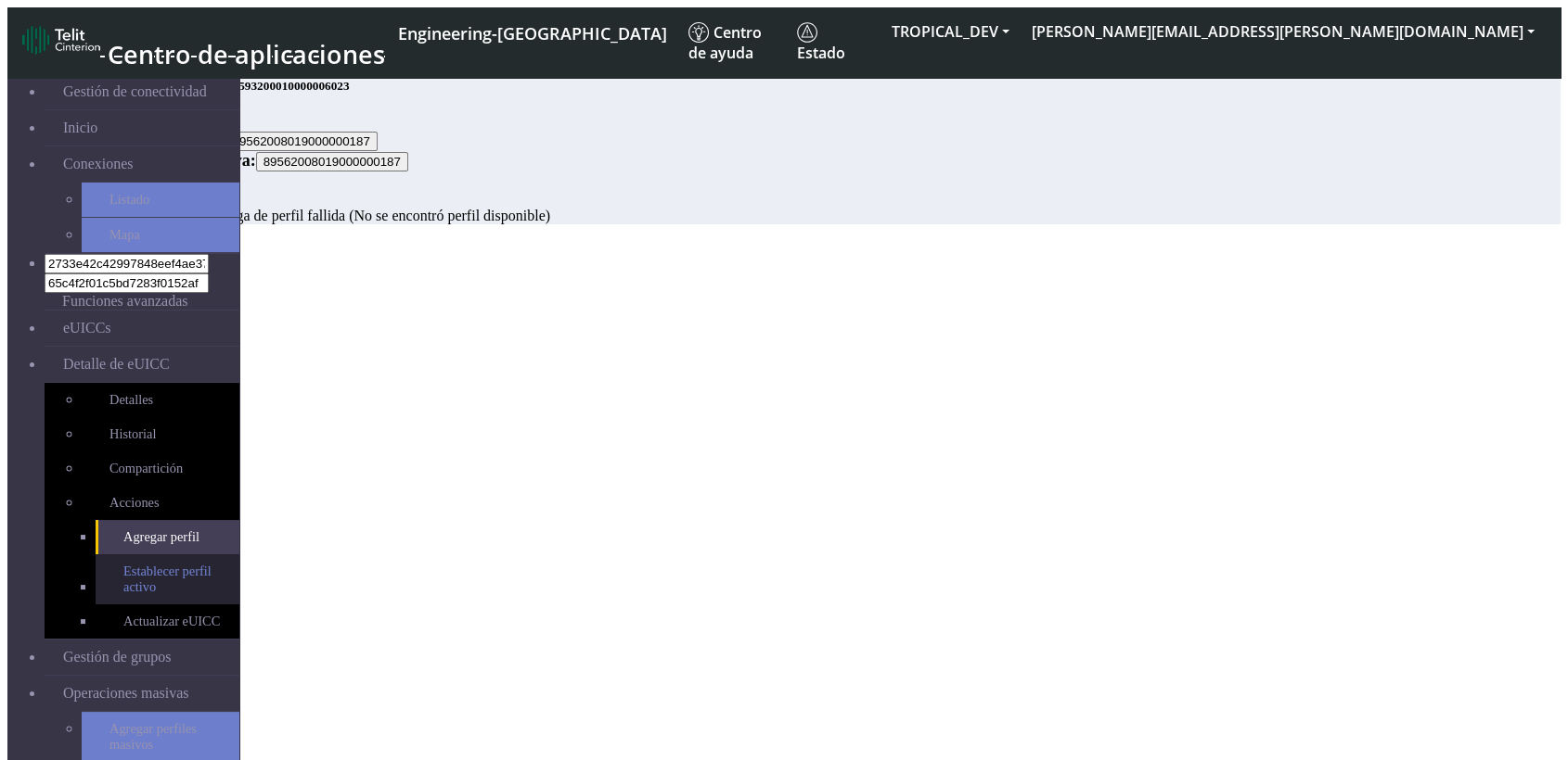
click at [147, 564] on span "Establecer perfil activo" at bounding box center [172, 580] width 98 height 32
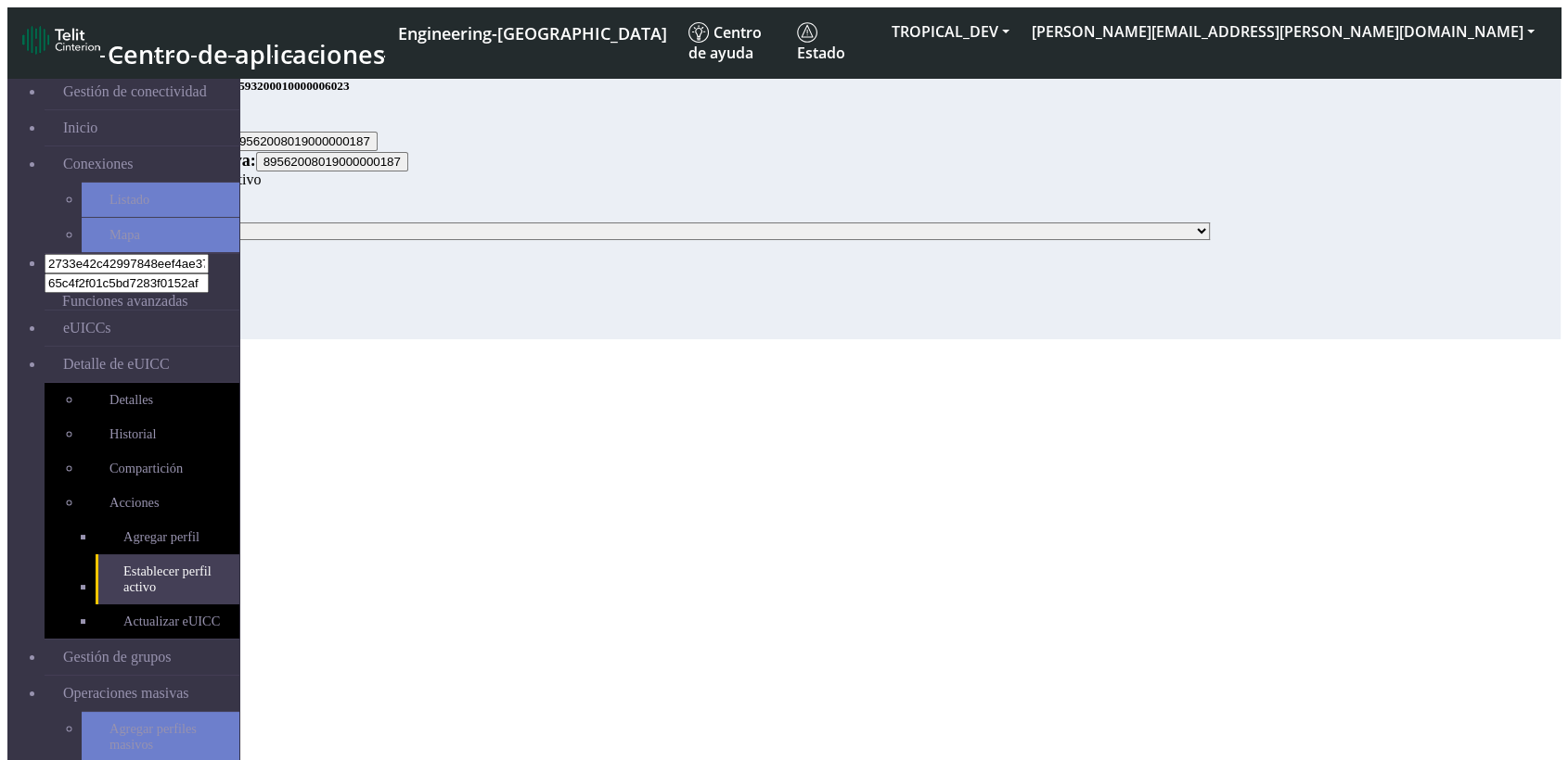
drag, startPoint x: 520, startPoint y: 343, endPoint x: 489, endPoint y: 351, distance: 32.0
click at [520, 241] on select at bounding box center [710, 231] width 1000 height 18
click at [378, 241] on select at bounding box center [710, 231] width 1000 height 18
click at [386, 241] on div "ICCID" at bounding box center [717, 230] width 1112 height 20
drag, startPoint x: 154, startPoint y: 534, endPoint x: 175, endPoint y: 512, distance: 30.4
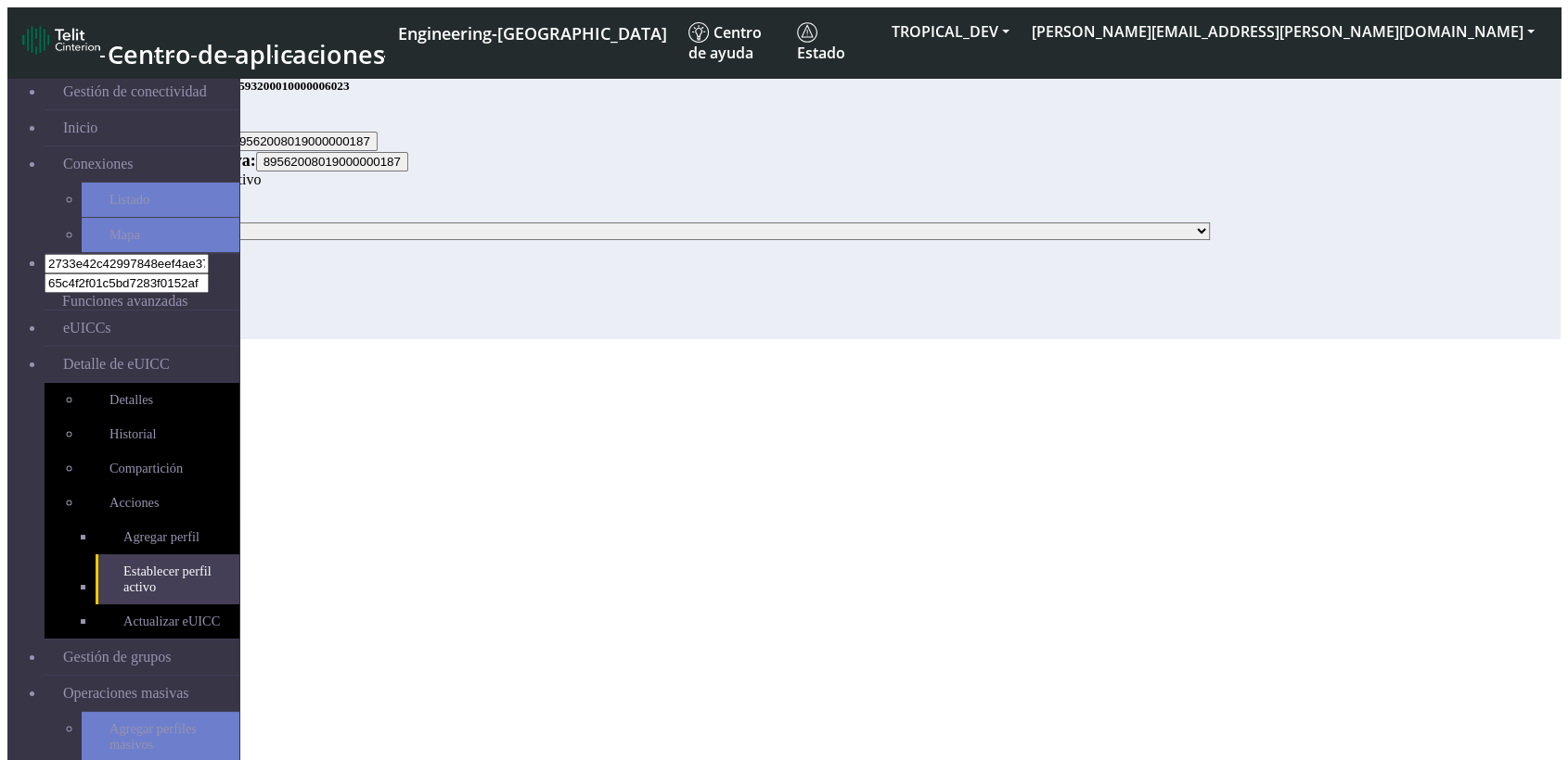
click at [152, 605] on link "Actualizar eUICC" at bounding box center [167, 622] width 144 height 34
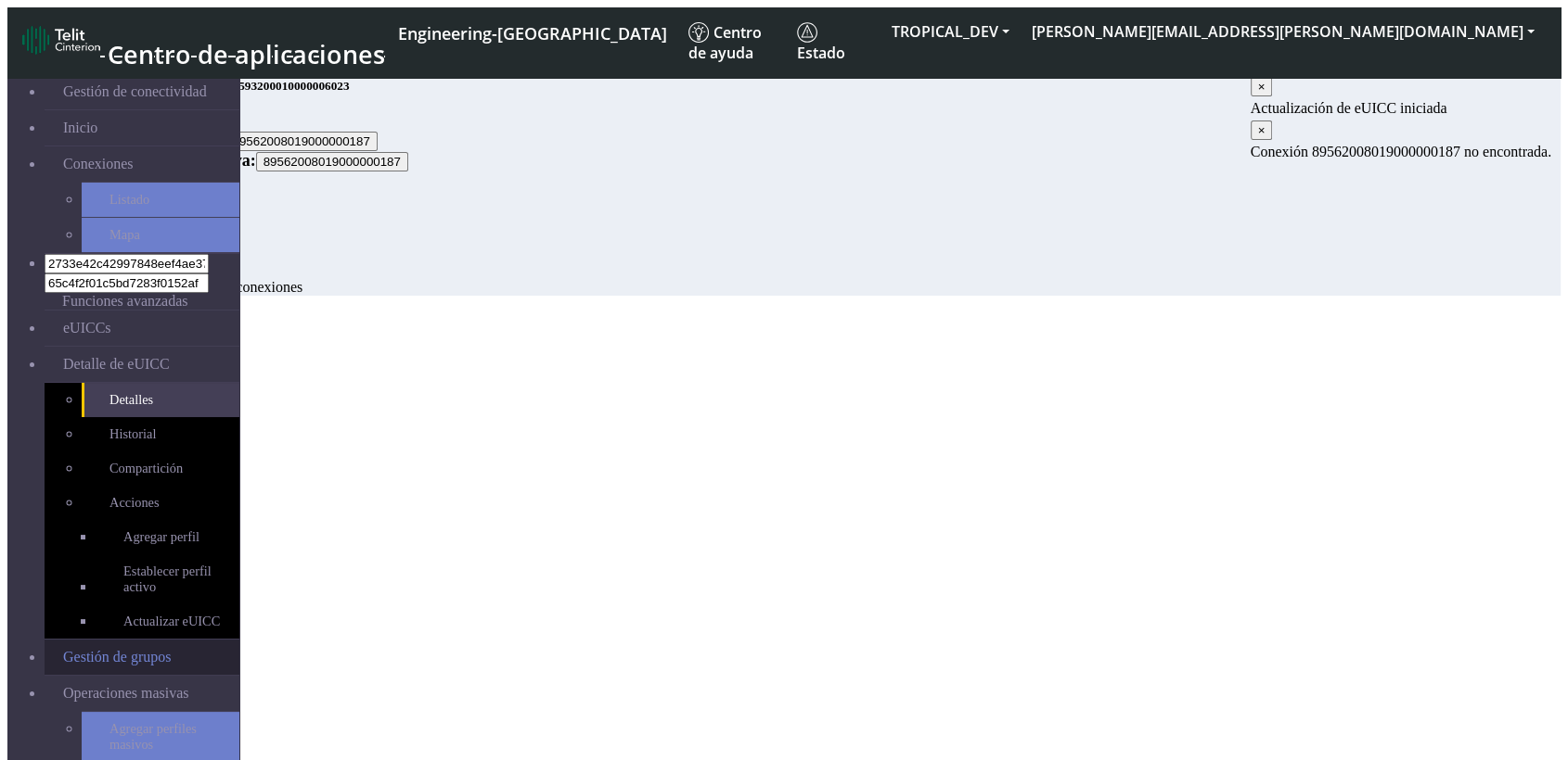
click at [75, 640] on link "Gestión de grupos" at bounding box center [142, 658] width 195 height 35
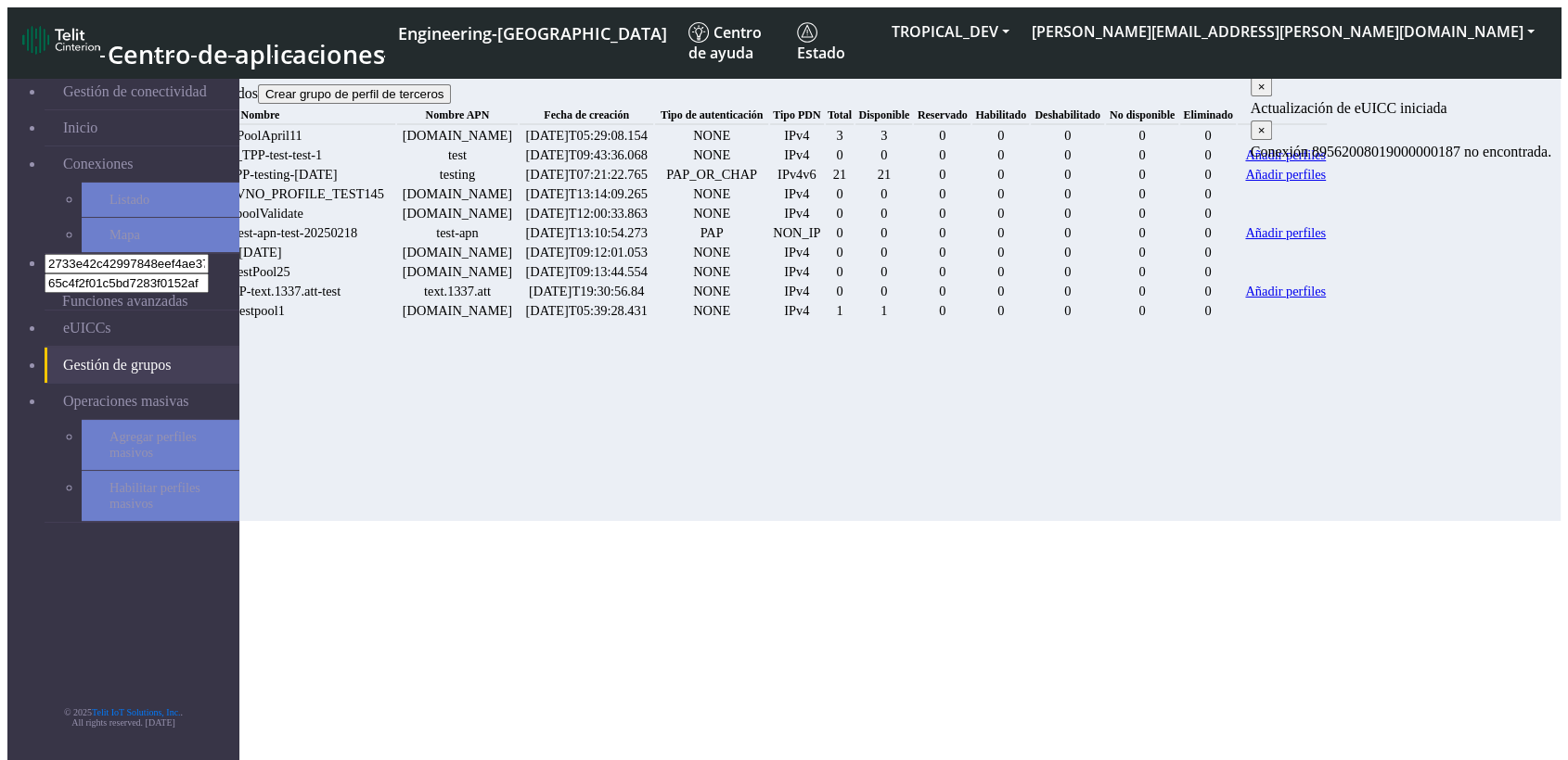
click at [1265, 94] on span "×" at bounding box center [1261, 86] width 7 height 14
click at [1325, 164] on link "Añadir perfiles" at bounding box center [1285, 155] width 81 height 16
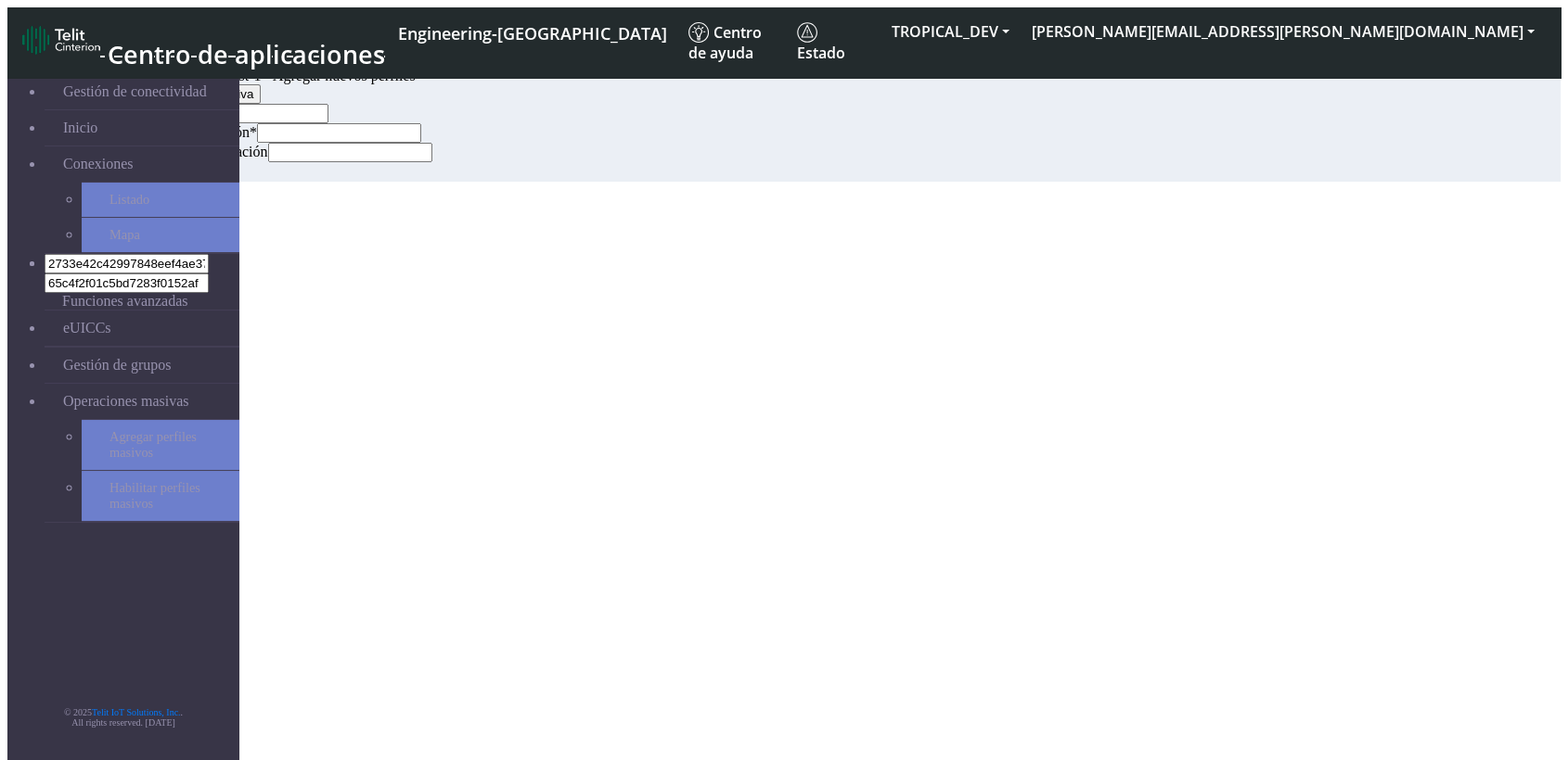
click at [328, 124] on input "text" at bounding box center [246, 113] width 165 height 20
type input "5263526314653314636"
type input "5245454"
click at [167, 179] on span "Añadir" at bounding box center [149, 172] width 36 height 14
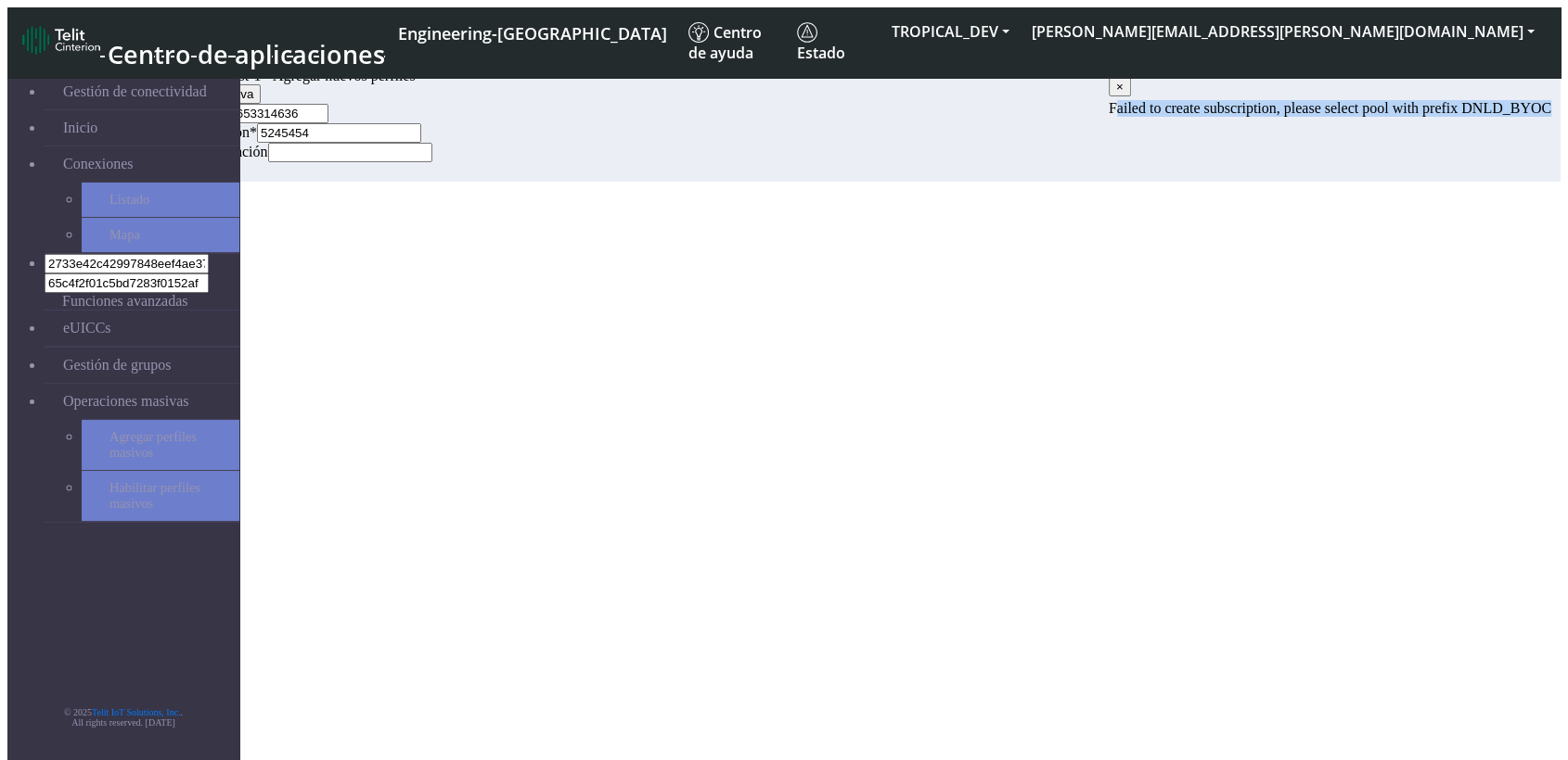
drag, startPoint x: 1496, startPoint y: 97, endPoint x: 1036, endPoint y: 127, distance: 461.0
click at [1109, 121] on div "× Failed to create subscription, please select pool with prefix DNLD_BYOC" at bounding box center [1330, 98] width 442 height 44
copy p "ailed to create subscription, please select pool with prefix DNLD_BYOC"
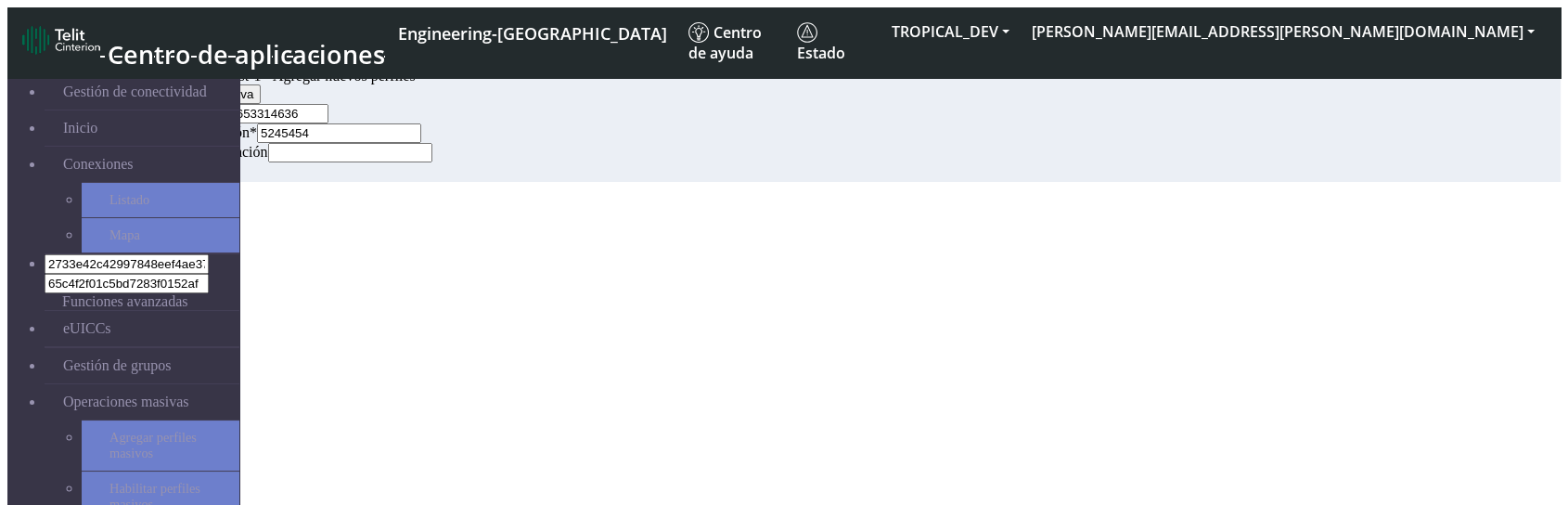
click at [167, 179] on span "Añadir" at bounding box center [149, 172] width 36 height 14
click at [866, 182] on section "Gestión de conectividad Inicio Conexiones Listado Mapa 2733e42c42997848eef4ae37…" at bounding box center [784, 120] width 1553 height 124
click at [239, 182] on button "Cancelar" at bounding box center [206, 172] width 64 height 20
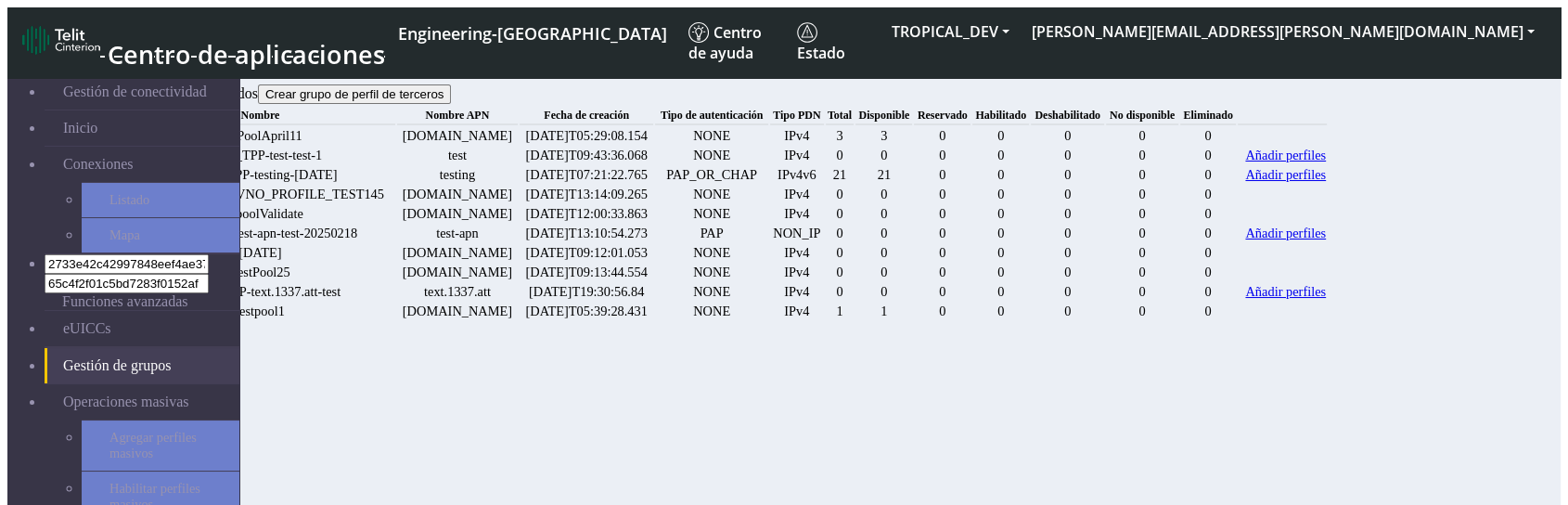
click at [444, 87] on span "Crear grupo de perfil de terceros" at bounding box center [354, 94] width 179 height 14
select select "IPv4"
select select "NONE"
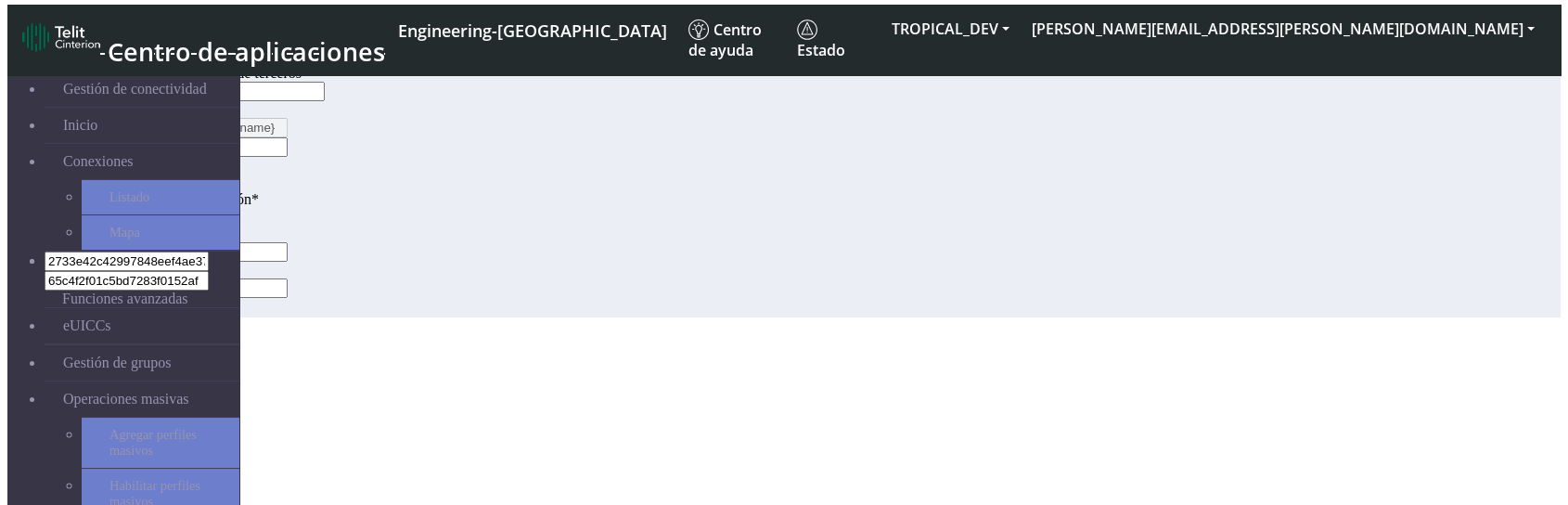
scroll to position [7, 0]
click at [132, 391] on span "Operaciones masivas" at bounding box center [126, 399] width 126 height 17
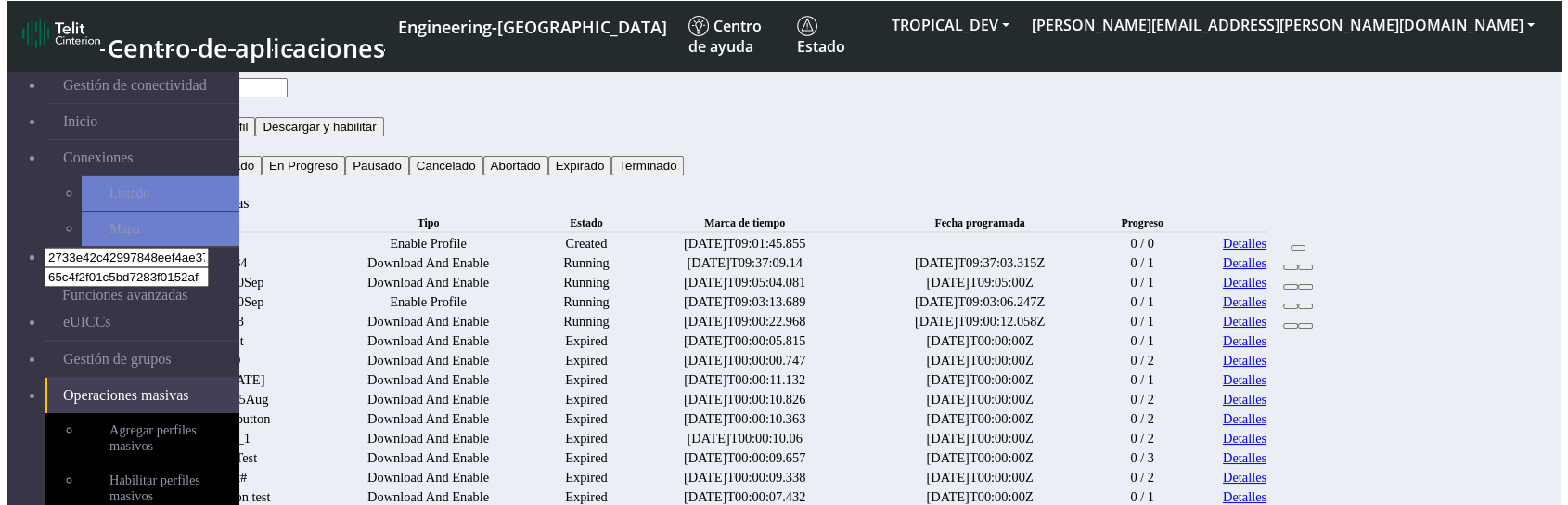
click at [160, 413] on link "Agregar perfiles masivos" at bounding box center [161, 438] width 158 height 50
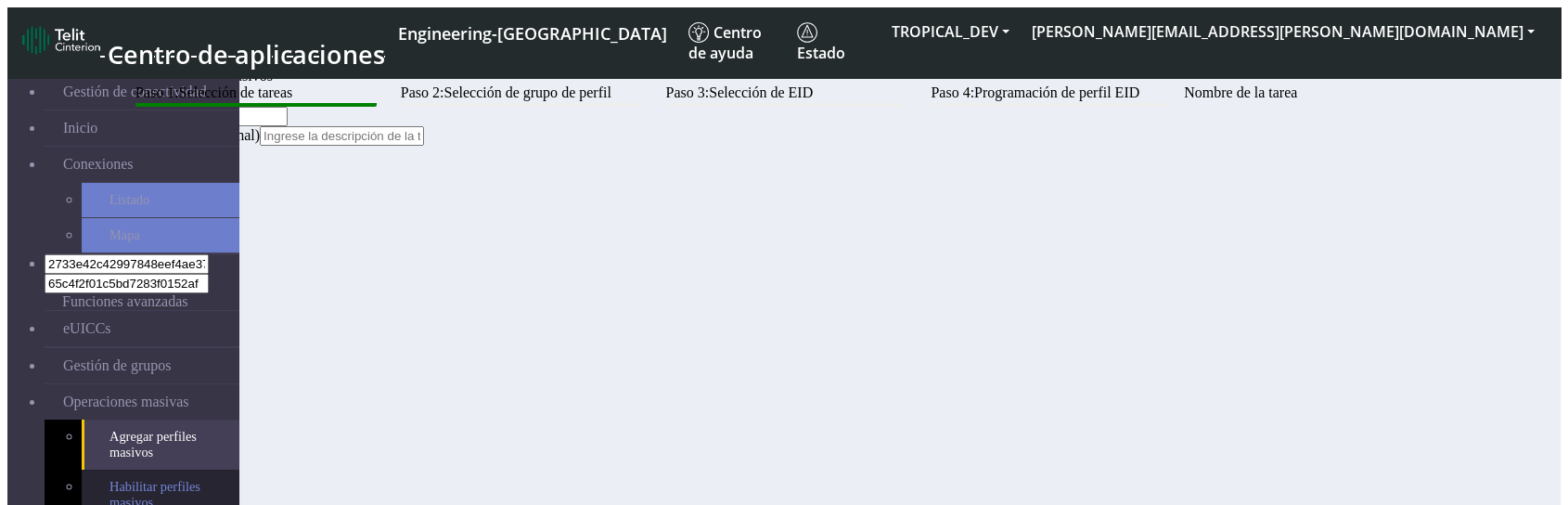
click at [129, 470] on link "Habilitar perfiles masivos" at bounding box center [161, 495] width 158 height 50
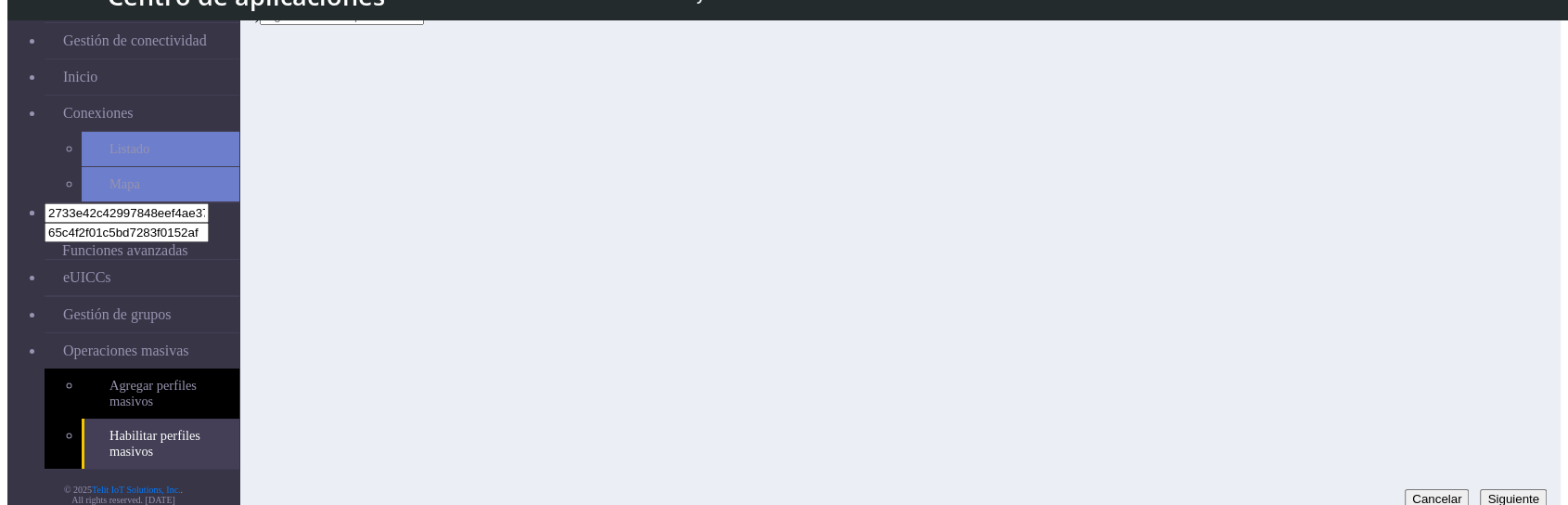
scroll to position [80, 0]
click at [1507, 479] on button "Siguiente" at bounding box center [1513, 488] width 67 height 20
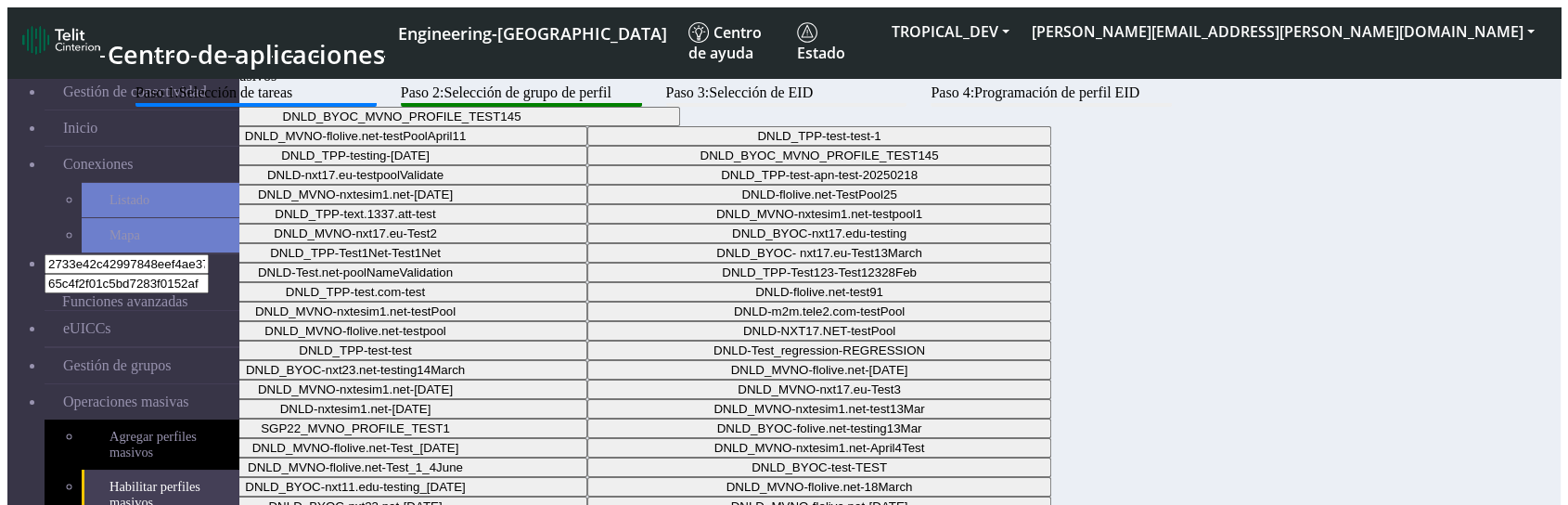
click at [680, 126] on button "DNLD_BYOC_MVNO_PROFILE_TEST145" at bounding box center [402, 116] width 557 height 20
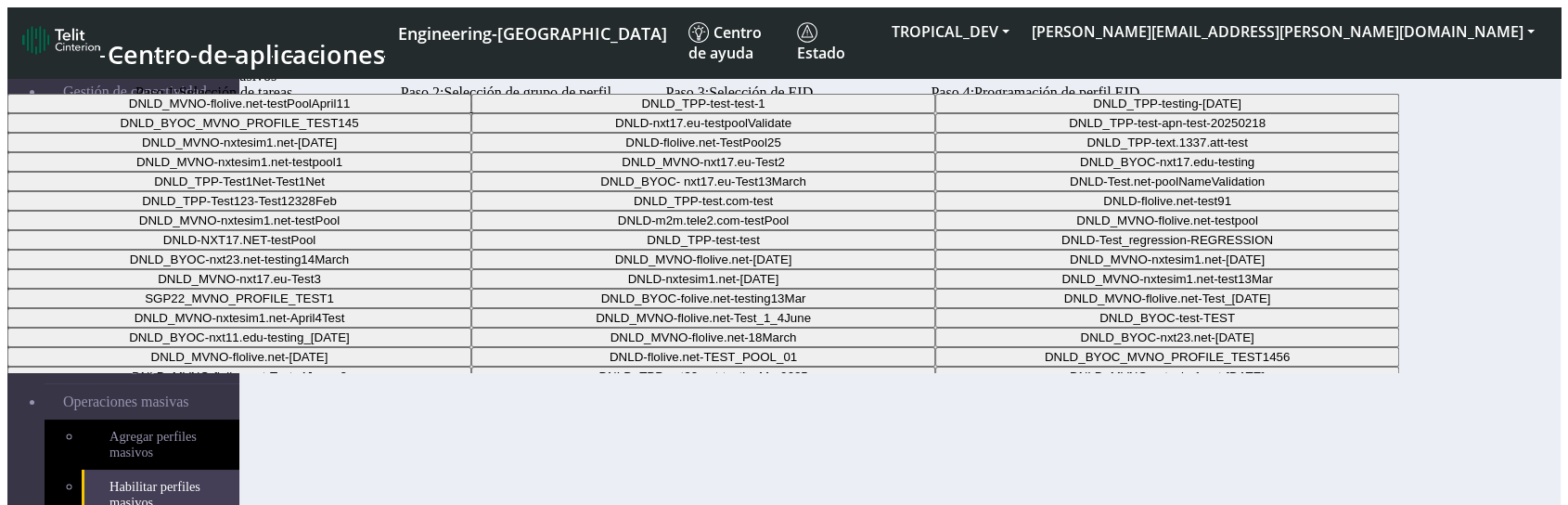
click at [842, 133] on descargable15817b8a-2484-4bd8-adff-04ebf73b5813-dropdown "DNLD-nxt17.eu-testpoolValidate" at bounding box center [703, 123] width 464 height 20
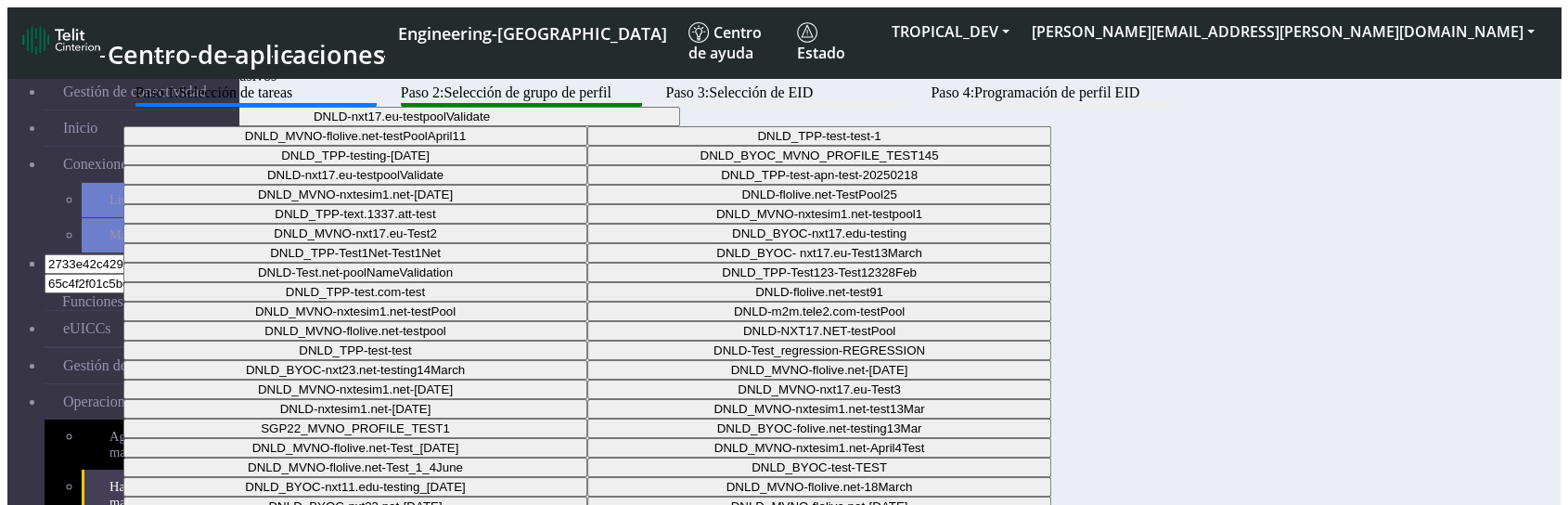
scroll to position [80, 0]
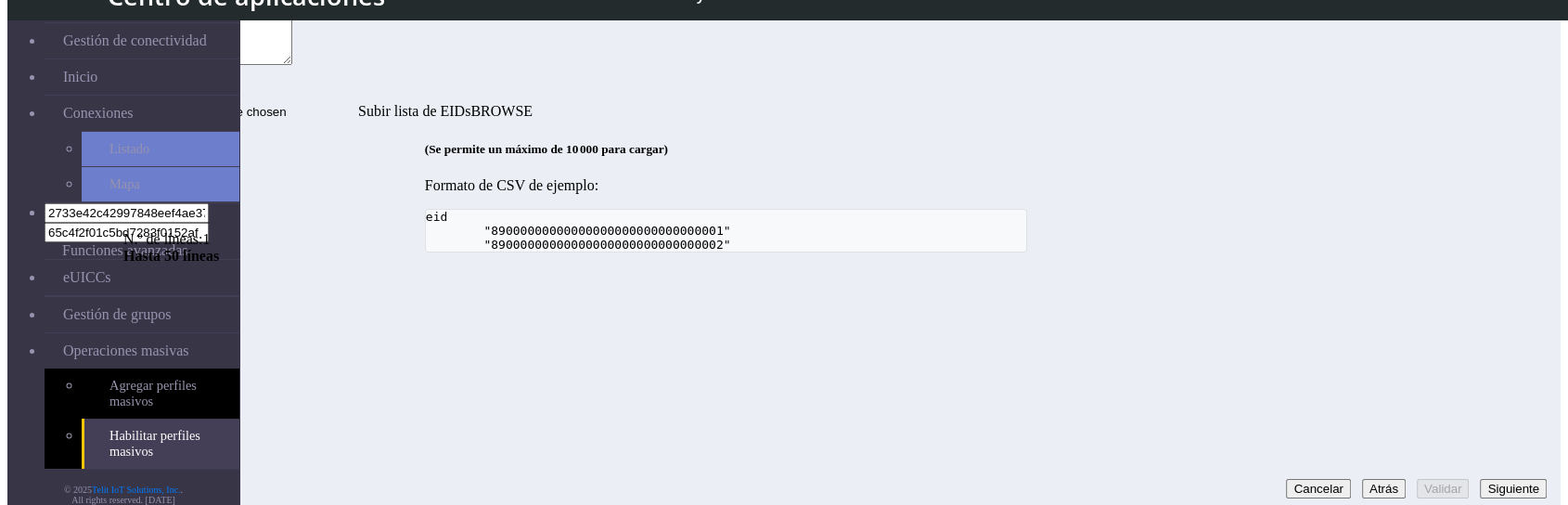
click at [1509, 479] on button "Siguiente" at bounding box center [1513, 488] width 67 height 20
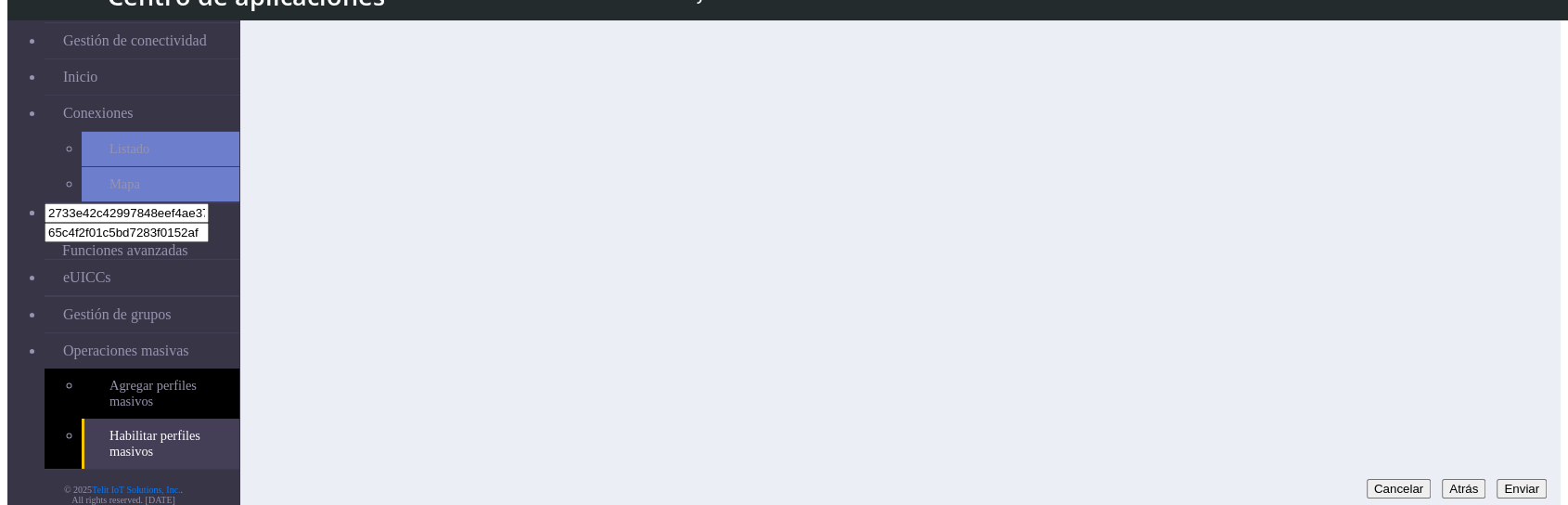
click at [1509, 479] on button "Enviar" at bounding box center [1522, 488] width 50 height 20
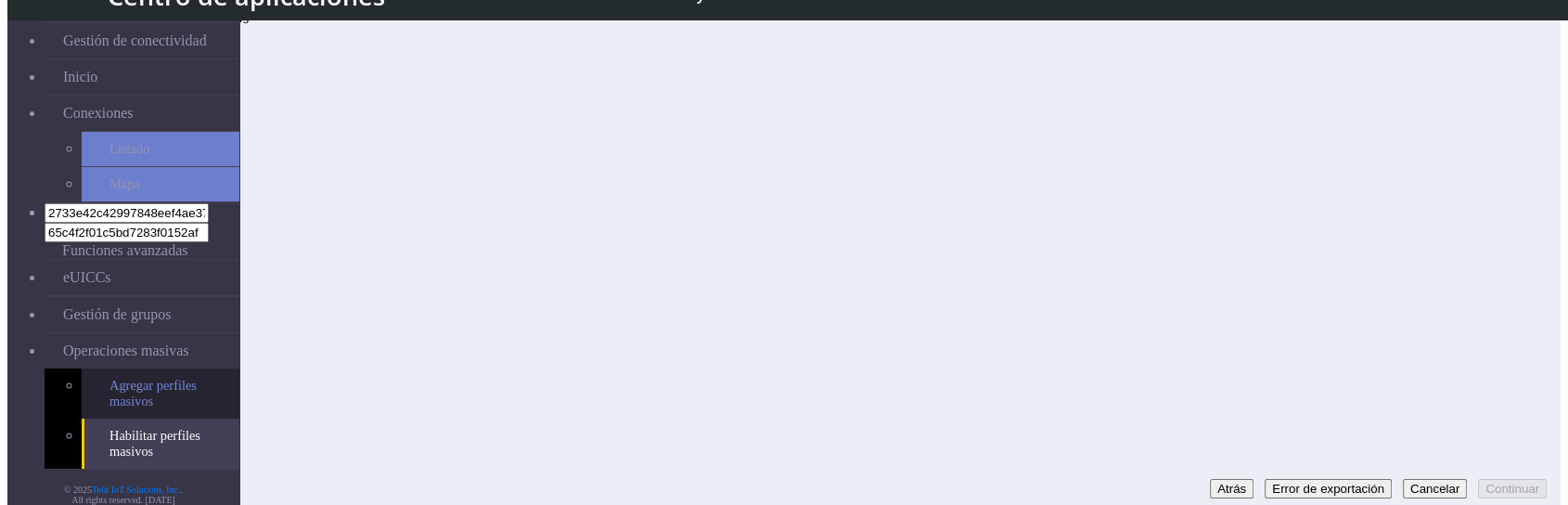
click at [126, 368] on link "Agregar perfiles masivos" at bounding box center [161, 393] width 158 height 50
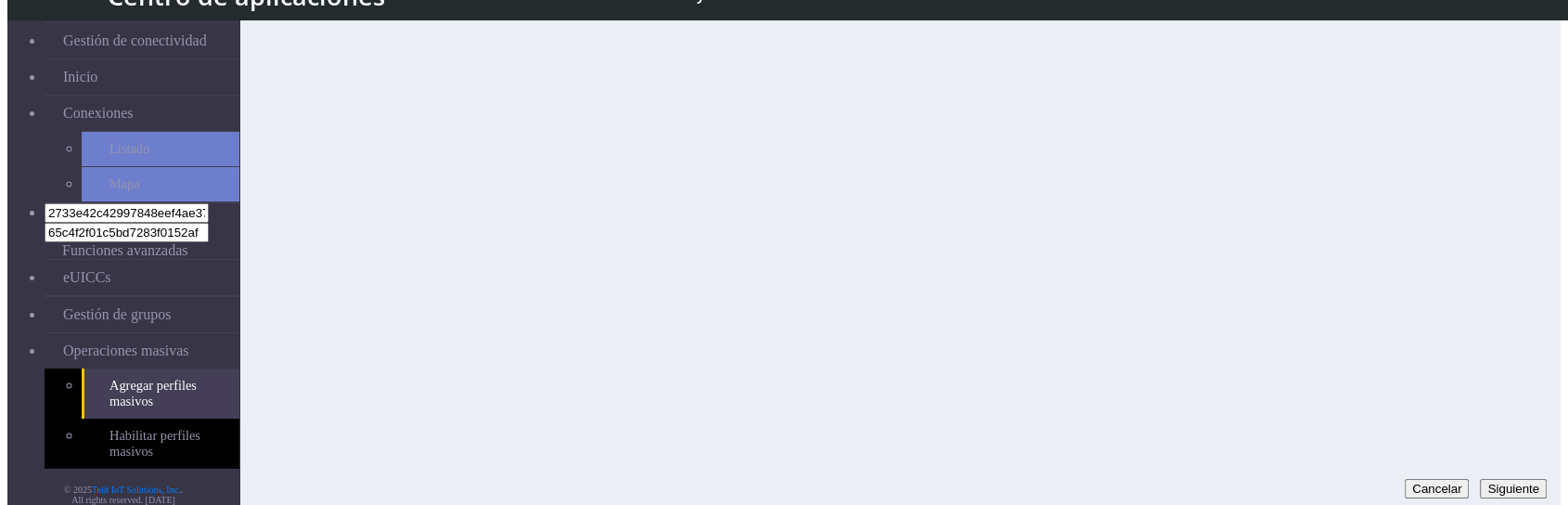
click at [1512, 480] on button "Siguiente" at bounding box center [1513, 488] width 67 height 20
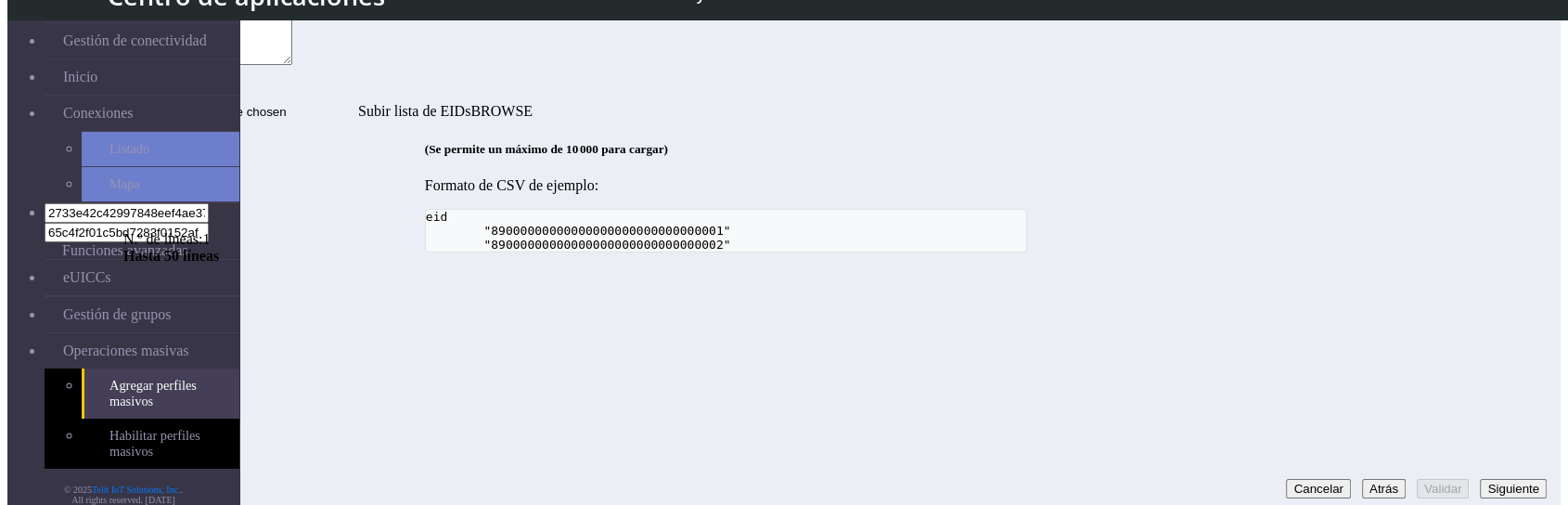
click at [1519, 482] on button "Siguiente" at bounding box center [1513, 488] width 67 height 20
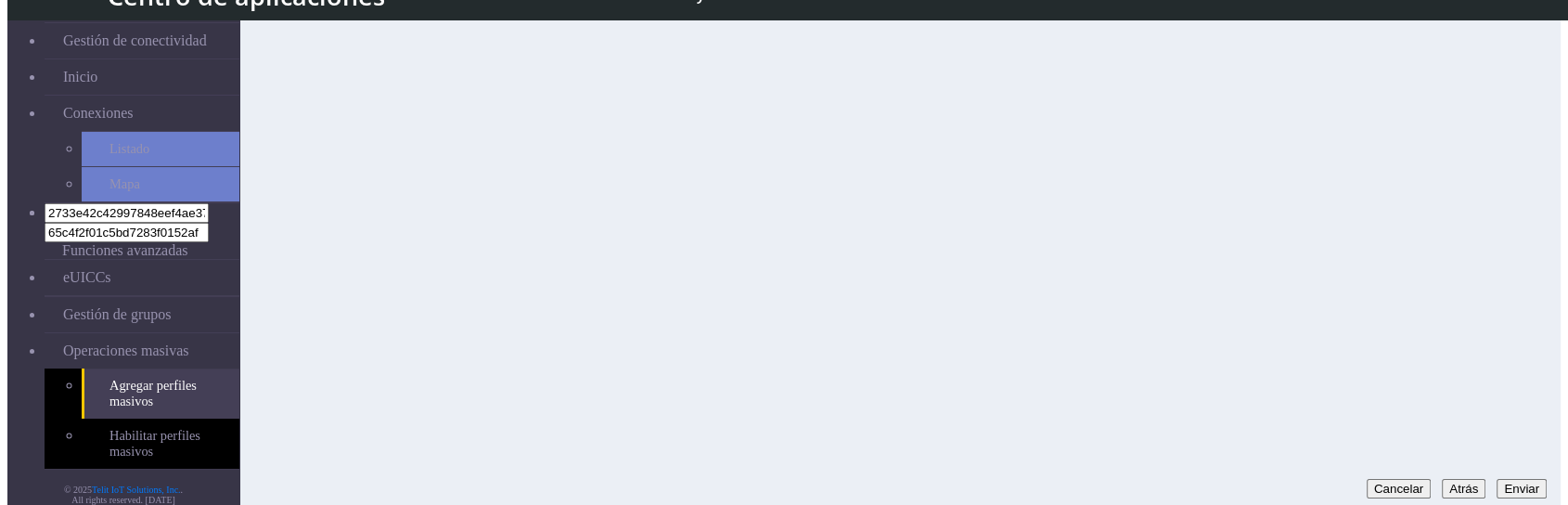
click at [1519, 482] on button "Enviar" at bounding box center [1522, 488] width 50 height 20
click at [1294, 479] on button "Error de exportación" at bounding box center [1327, 488] width 127 height 20
drag, startPoint x: 660, startPoint y: 380, endPoint x: 645, endPoint y: 365, distance: 21.2
click at [660, 90] on div "Paso 1: Selección de tareas Paso 2: Selección de grupo de perfil Paso 3: Selecc…" at bounding box center [726, 21] width 1206 height 137
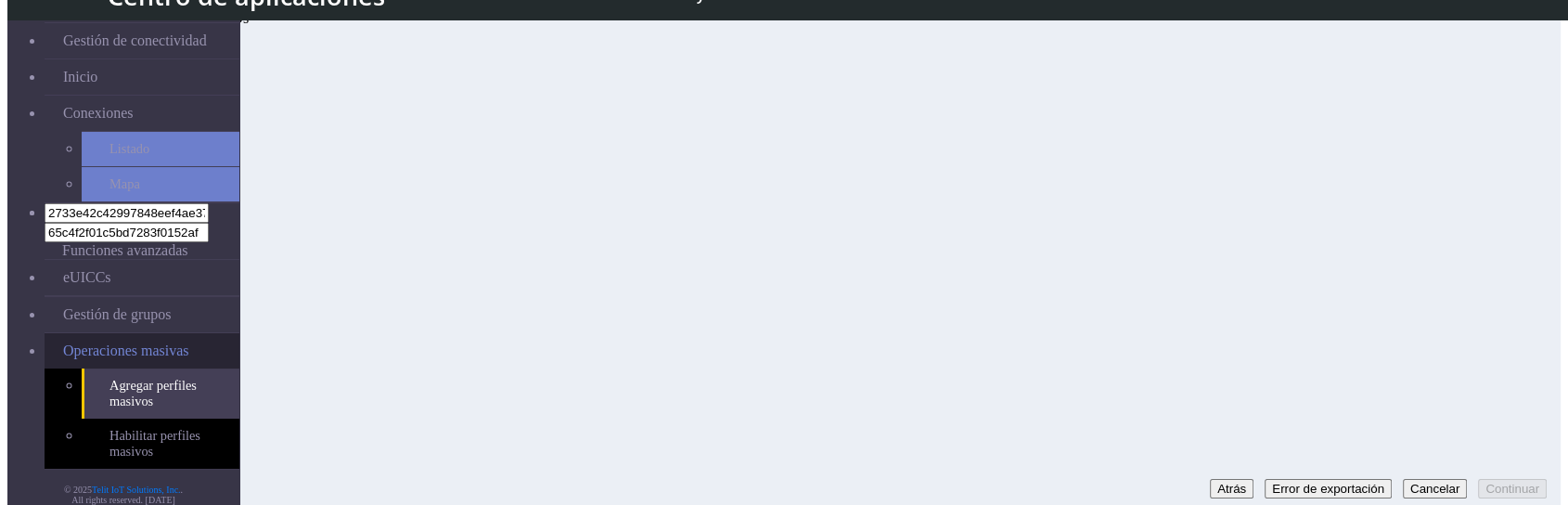
click at [130, 342] on span "Operaciones masivas" at bounding box center [126, 351] width 126 height 17
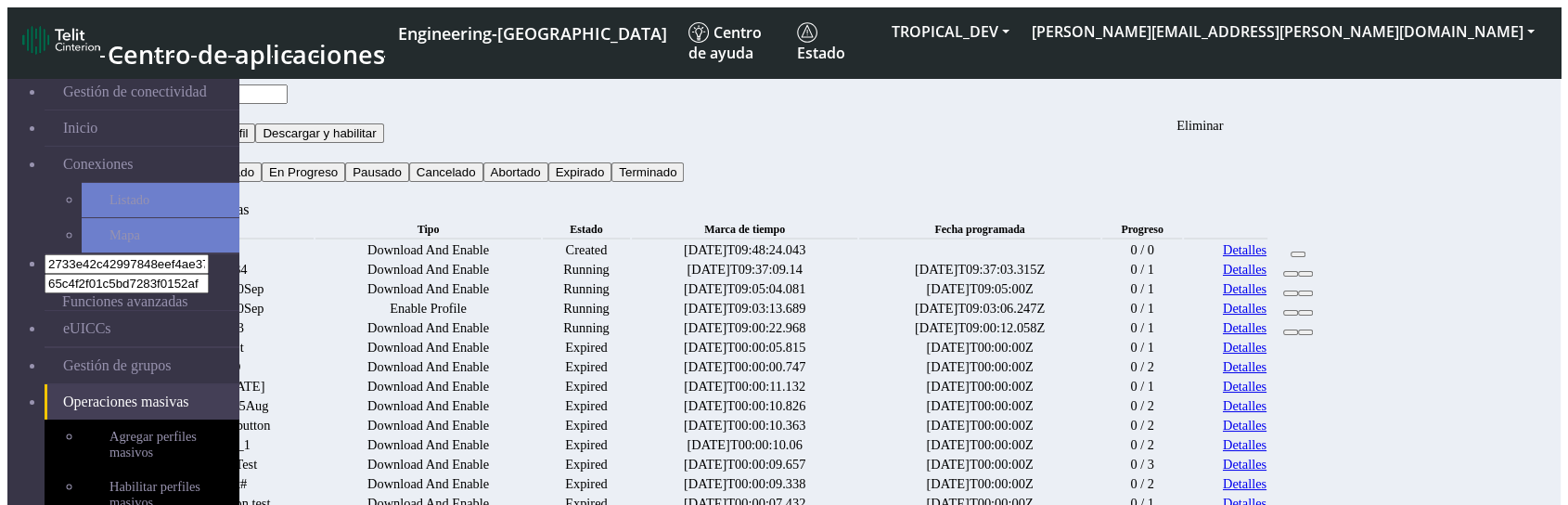
click at [1298, 254] on icon at bounding box center [1298, 254] width 0 height 0
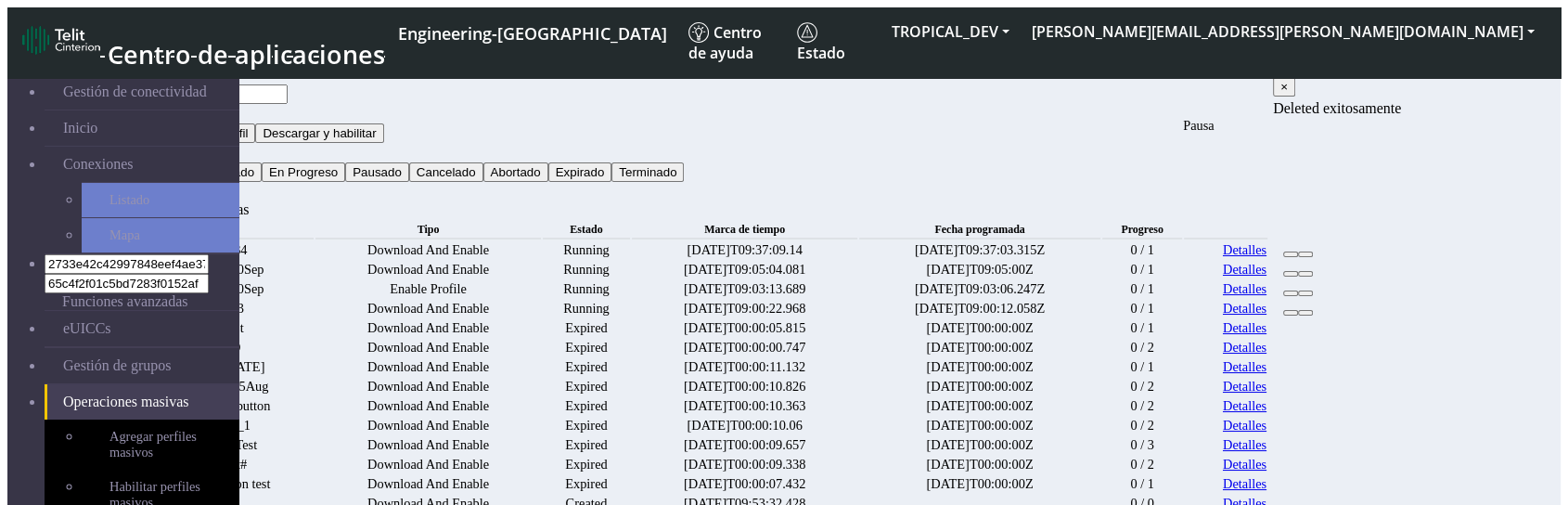
click at [1290, 254] on icon at bounding box center [1290, 254] width 0 height 0
click at [1312, 251] on button at bounding box center [1305, 254] width 15 height 6
click at [1266, 316] on link "Detalles" at bounding box center [1245, 308] width 44 height 16
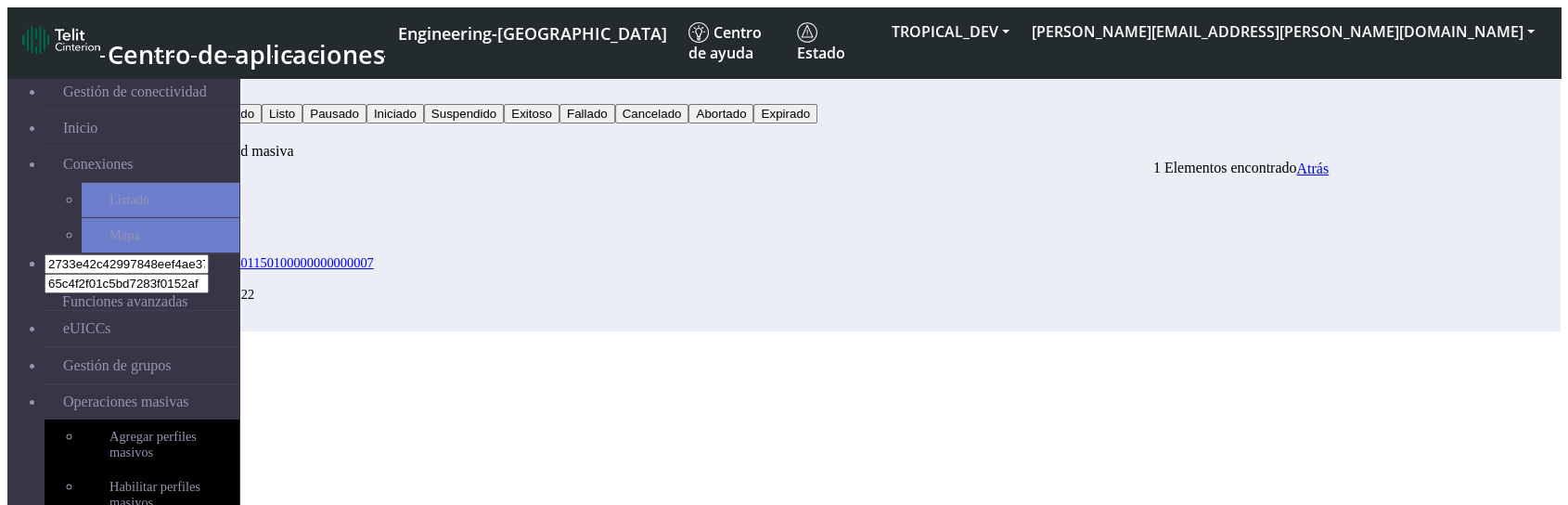
click at [560, 331] on div "EIDs Estado Fecha y hora 89033024103401150100000000000007 Ready [DATE] 09:00:22" at bounding box center [726, 255] width 1206 height 154
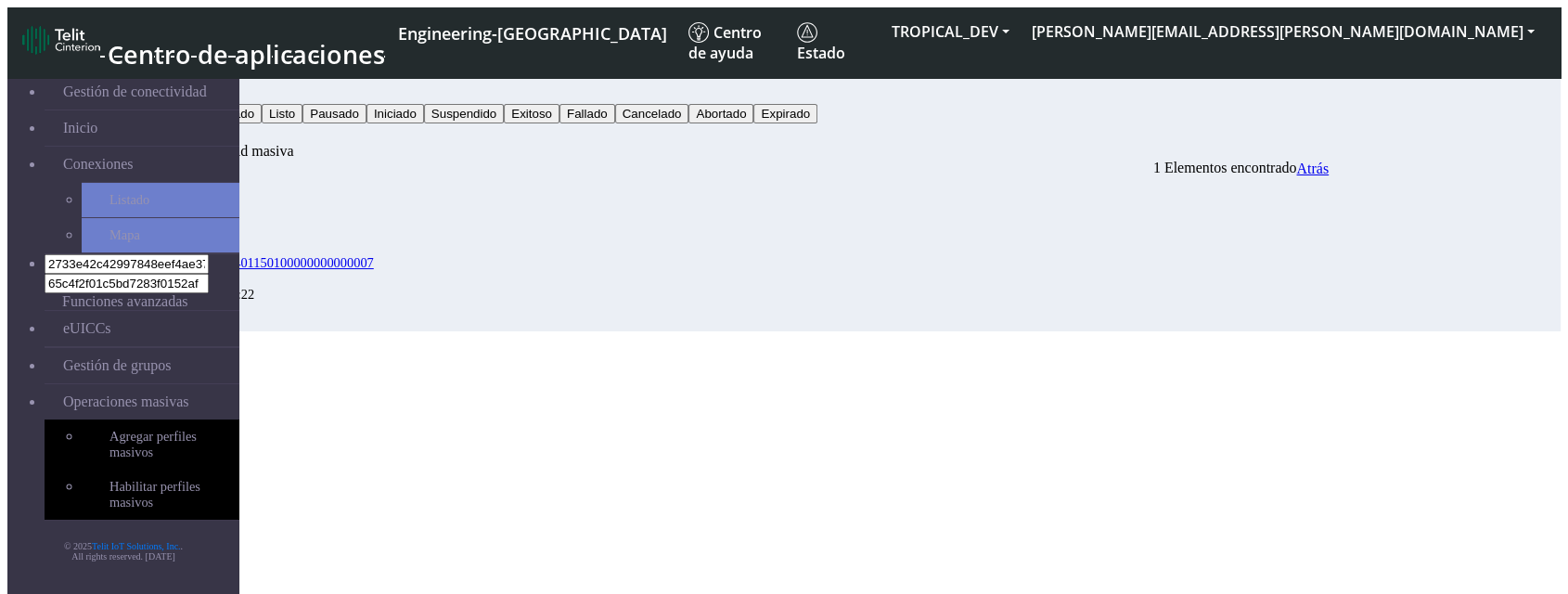
click at [1328, 161] on span "Atrás" at bounding box center [1311, 168] width 33 height 16
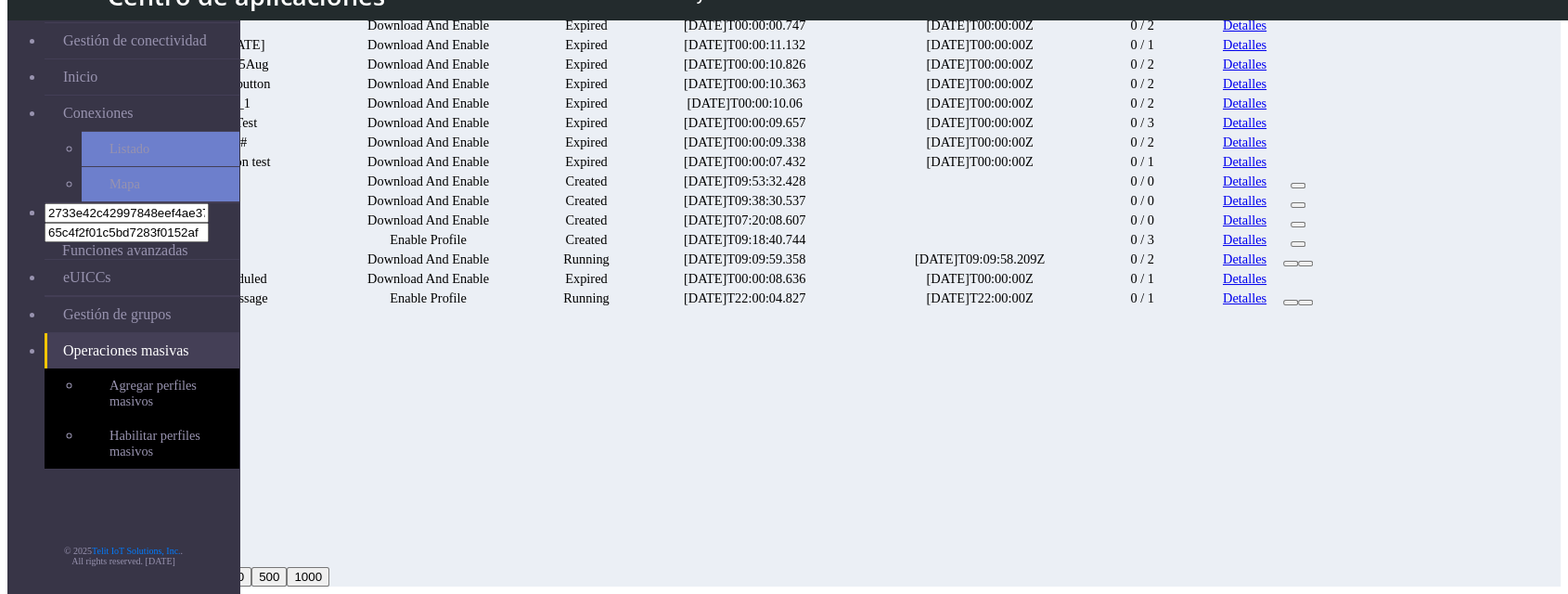
scroll to position [682, 0]
click at [1298, 244] on icon at bounding box center [1298, 244] width 0 height 0
click at [1290, 263] on icon at bounding box center [1290, 263] width 0 height 0
click at [1298, 266] on button at bounding box center [1290, 263] width 15 height 6
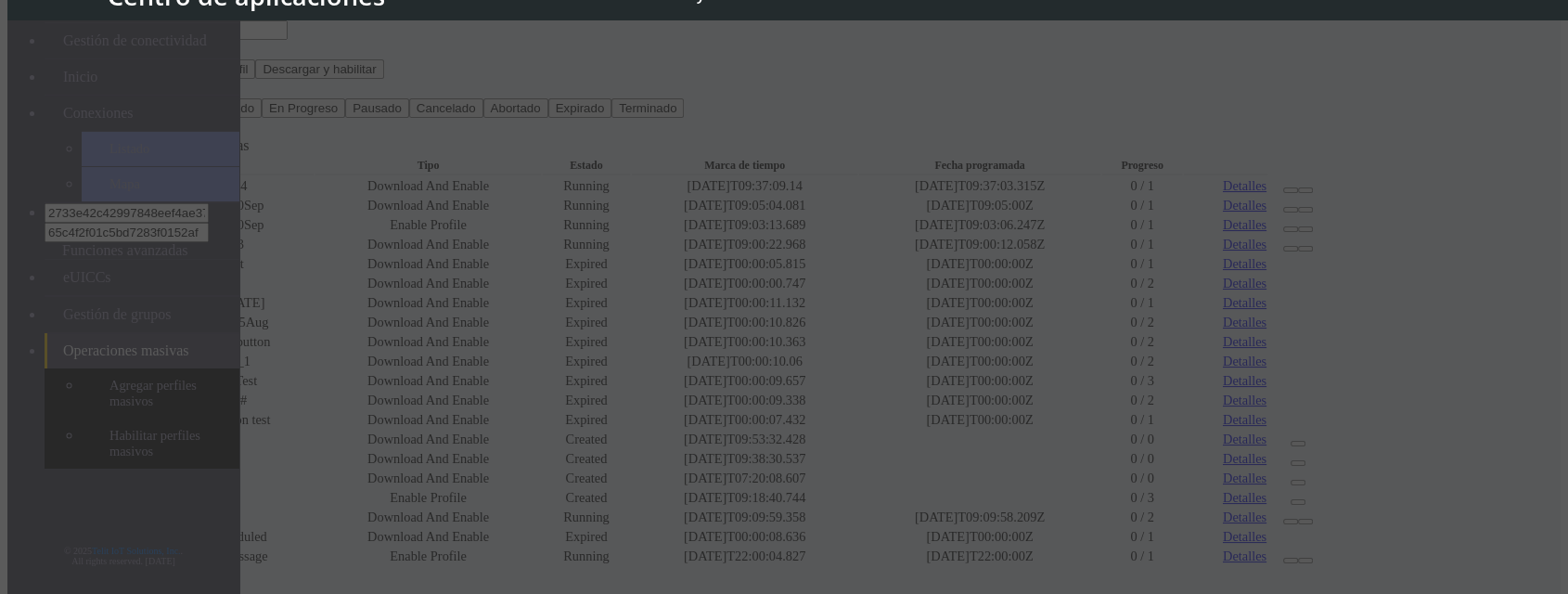
scroll to position [0, 0]
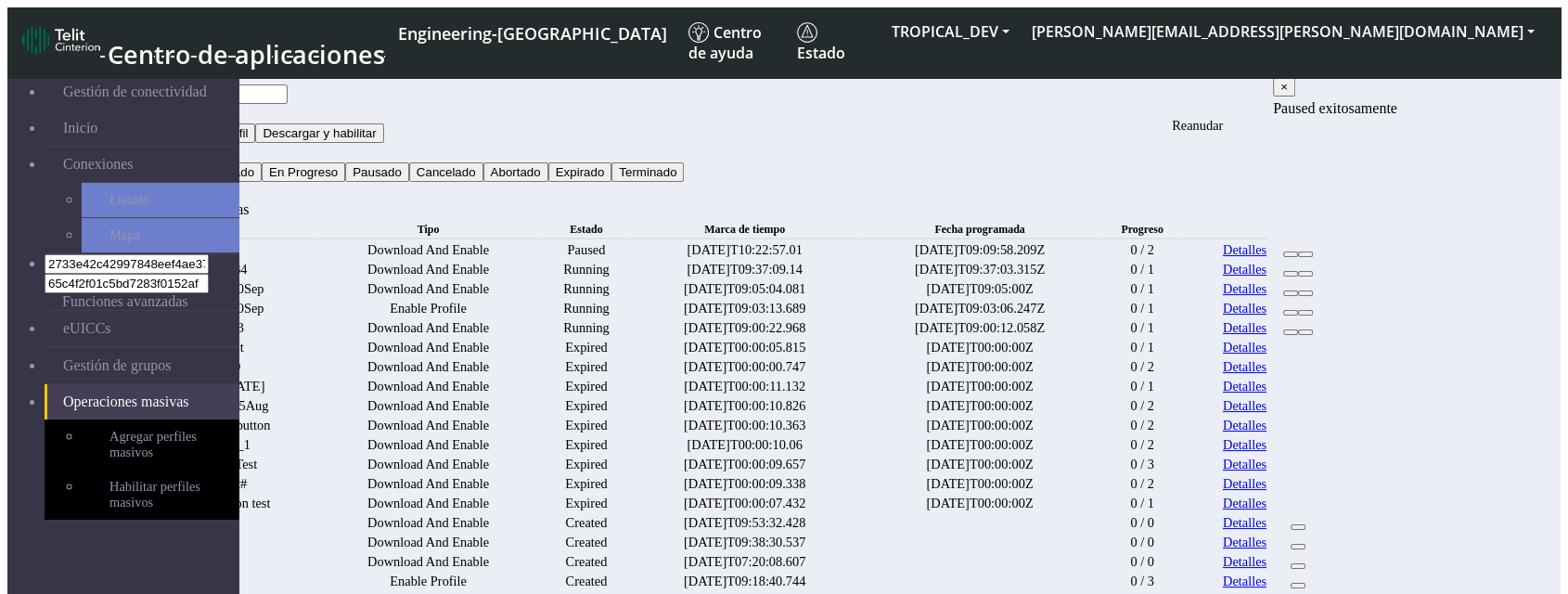
click at [1290, 254] on icon at bounding box center [1290, 254] width 0 height 0
